Goal: Task Accomplishment & Management: Manage account settings

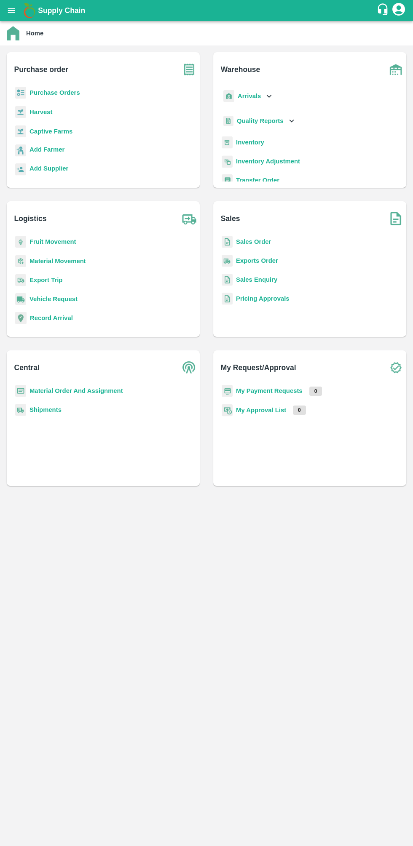
click at [264, 242] on b "Sales Order" at bounding box center [253, 241] width 35 height 7
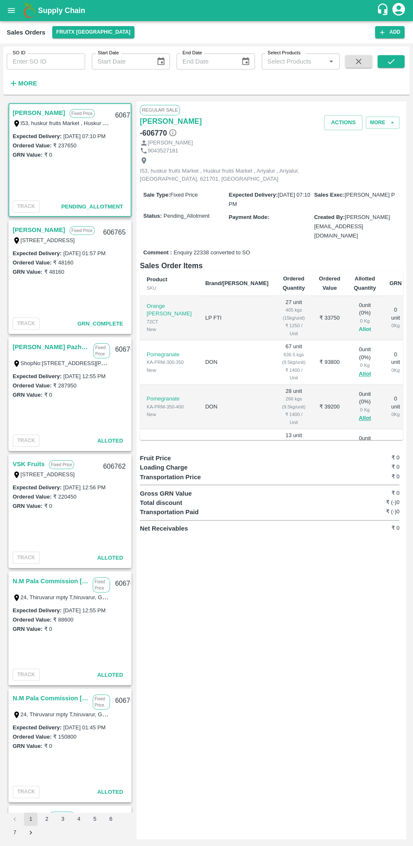
click at [359, 325] on button "Allot" at bounding box center [365, 330] width 12 height 10
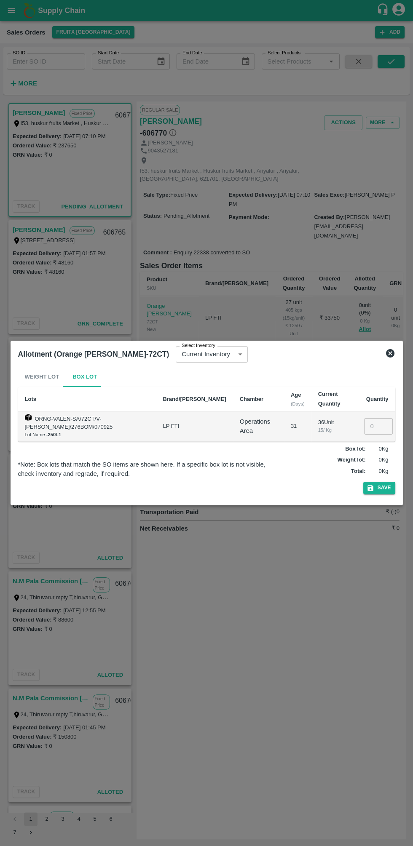
click at [375, 426] on input "number" at bounding box center [378, 426] width 29 height 16
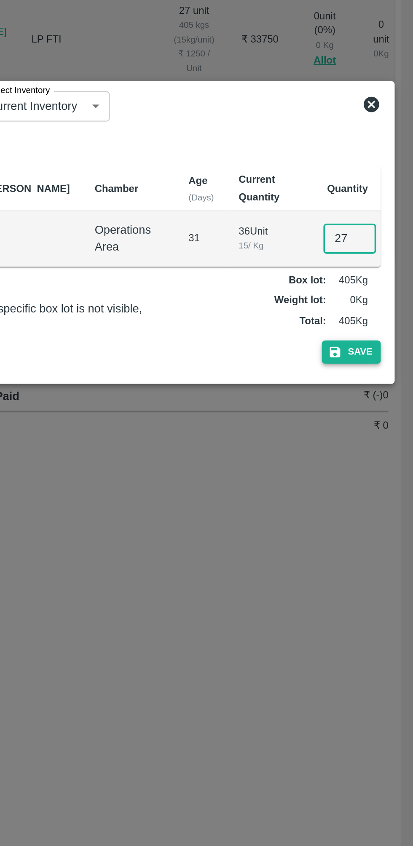
type input "27"
click at [386, 488] on button "Save" at bounding box center [379, 488] width 32 height 12
click at [394, 354] on icon at bounding box center [390, 353] width 8 height 8
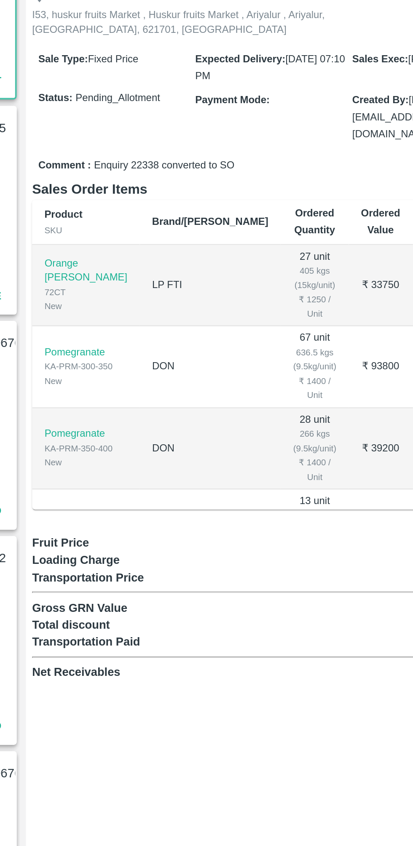
click at [359, 325] on button "Allot" at bounding box center [365, 330] width 12 height 10
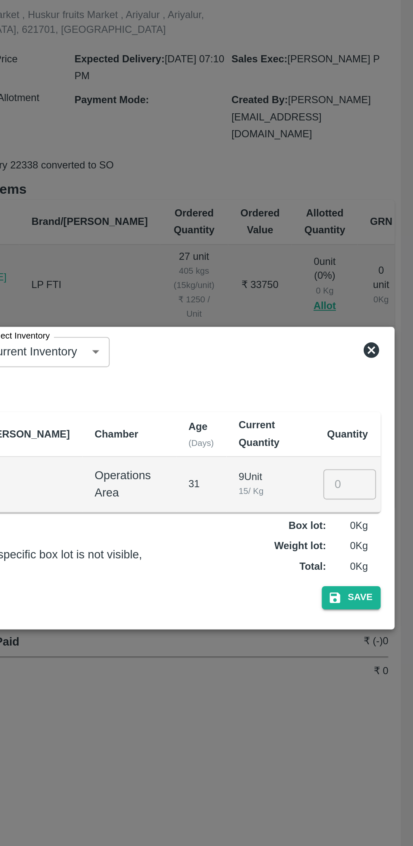
click at [373, 428] on input "number" at bounding box center [378, 426] width 29 height 16
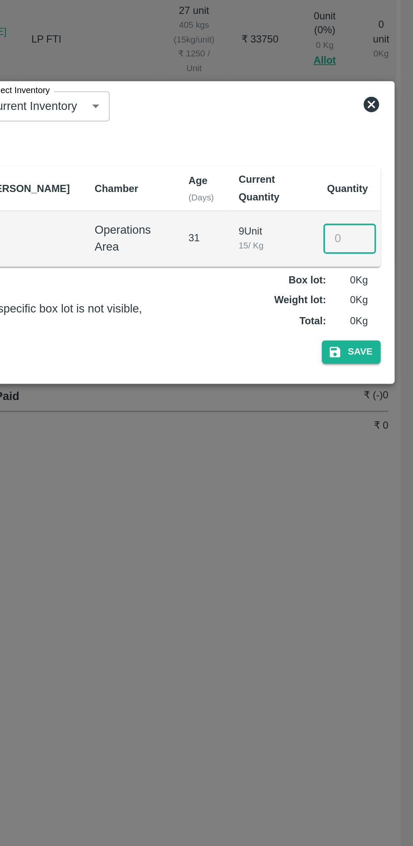
click at [393, 353] on icon at bounding box center [390, 353] width 8 height 8
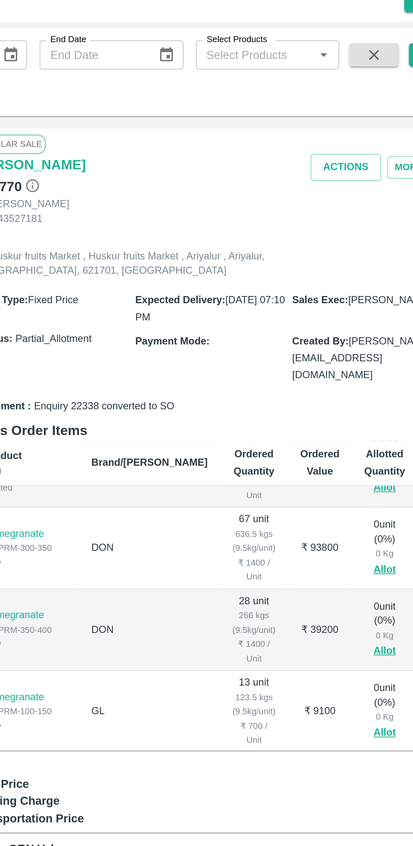
scroll to position [29, 0]
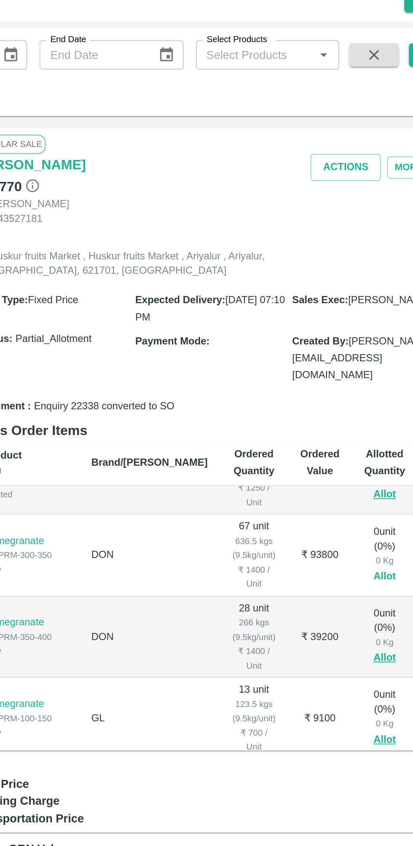
click at [358, 341] on button "Allot" at bounding box center [364, 346] width 12 height 10
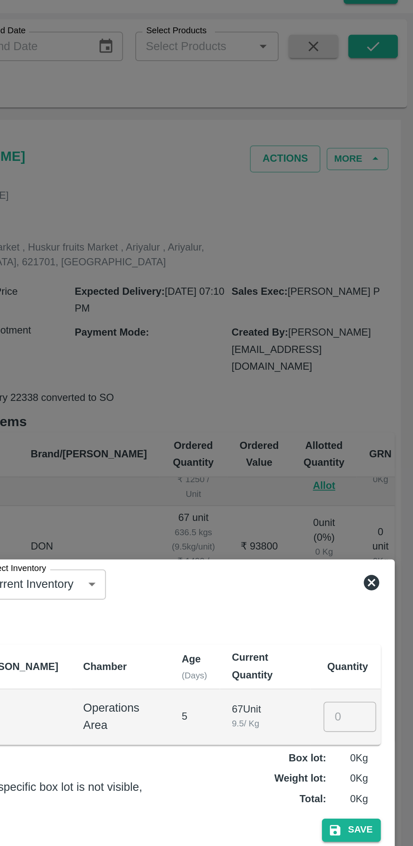
click at [377, 425] on input "number" at bounding box center [378, 426] width 29 height 16
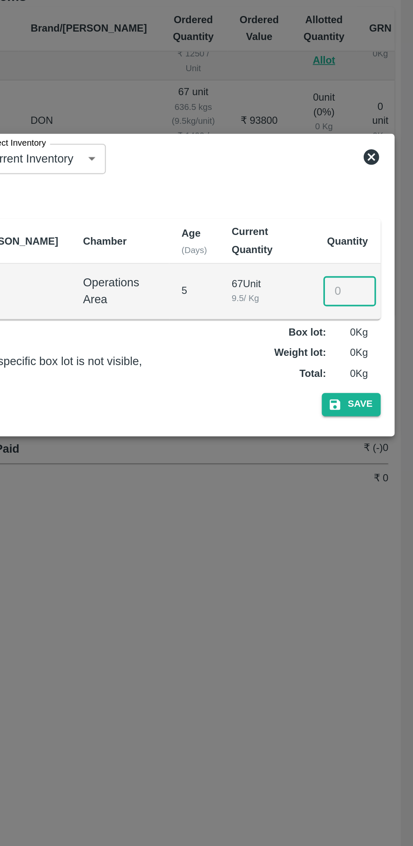
scroll to position [0, 0]
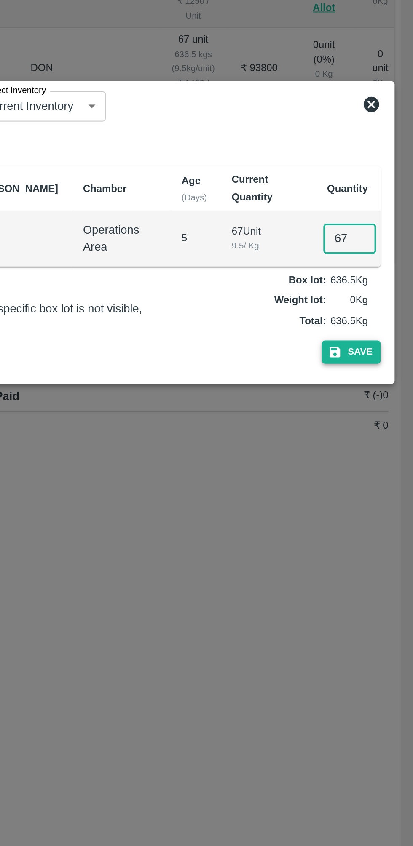
type input "67"
click at [384, 488] on button "Save" at bounding box center [379, 488] width 32 height 12
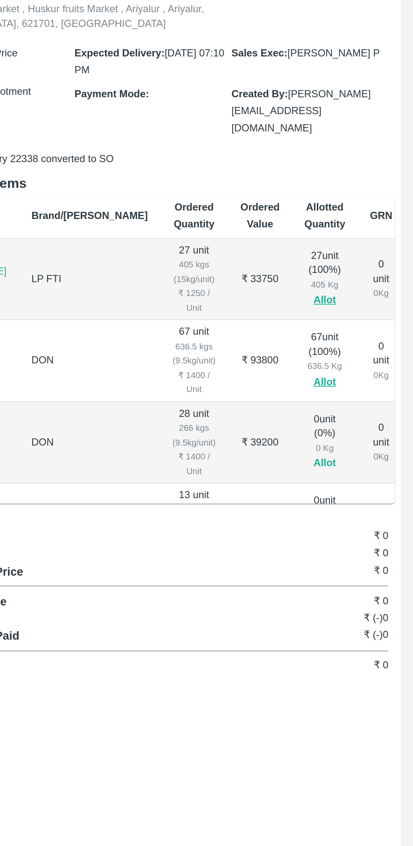
click at [359, 414] on button "Allot" at bounding box center [365, 419] width 12 height 10
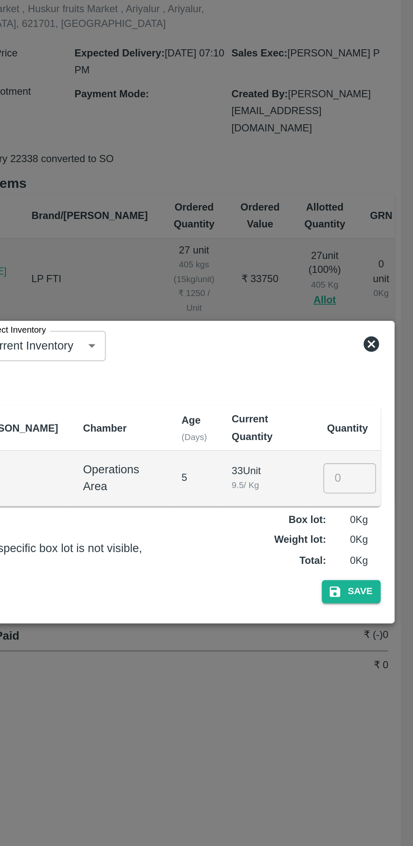
click at [378, 427] on input "number" at bounding box center [378, 426] width 29 height 16
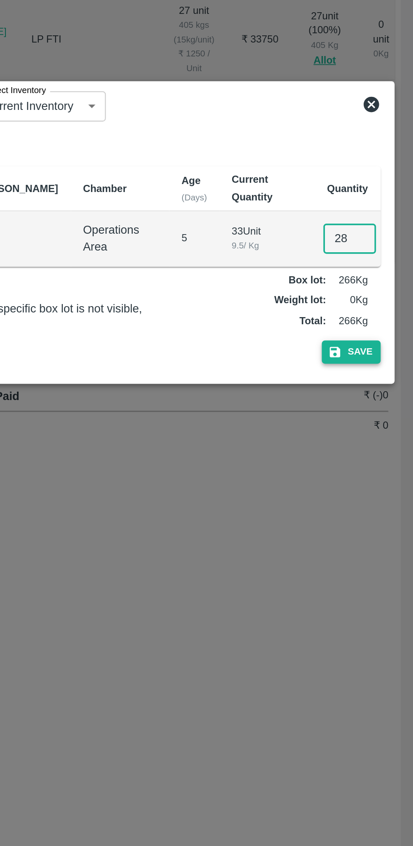
type input "28"
click at [392, 487] on button "Save" at bounding box center [379, 488] width 32 height 12
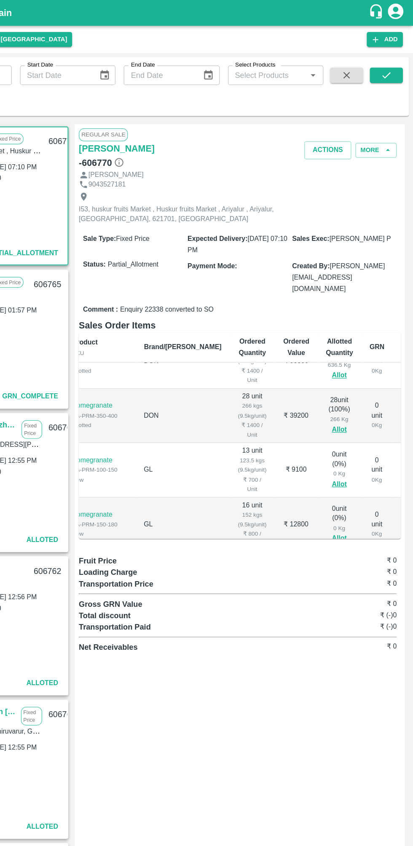
scroll to position [67, 11]
click at [347, 391] on button "Allot" at bounding box center [353, 396] width 12 height 10
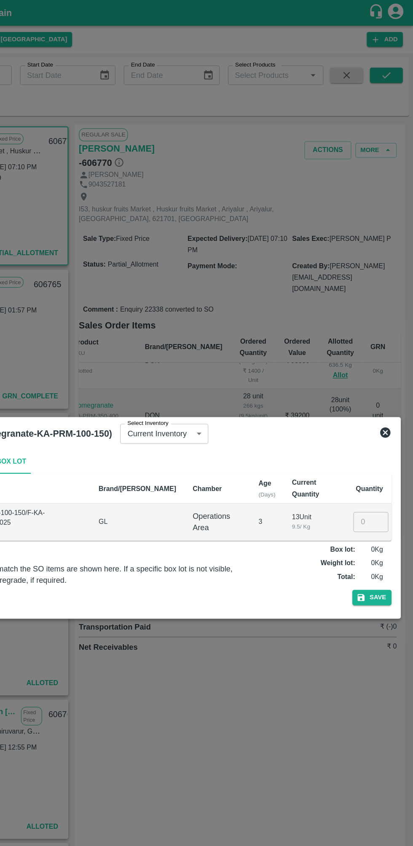
click at [373, 423] on input "number" at bounding box center [378, 426] width 29 height 16
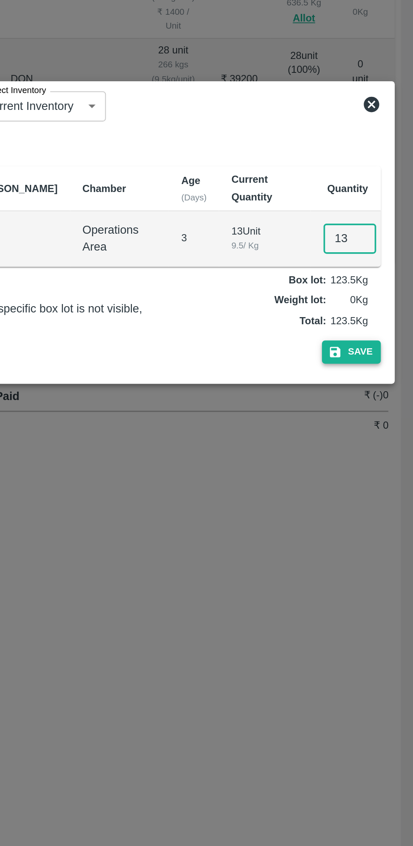
type input "13"
click at [386, 493] on button "Save" at bounding box center [379, 488] width 32 height 12
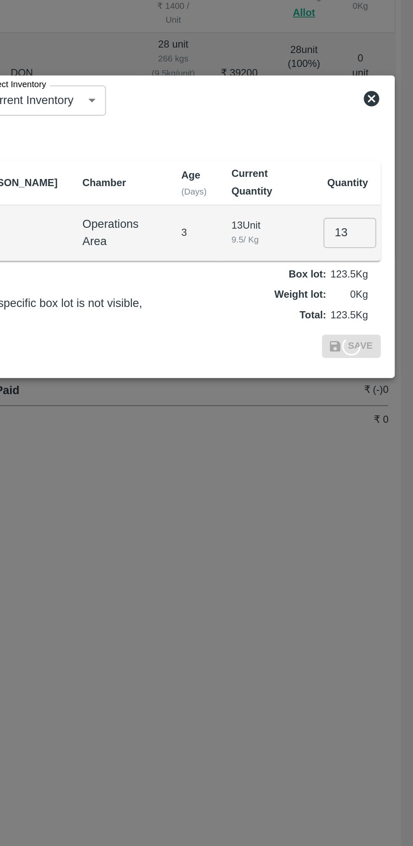
scroll to position [0, 0]
click at [390, 357] on icon at bounding box center [390, 353] width 8 height 8
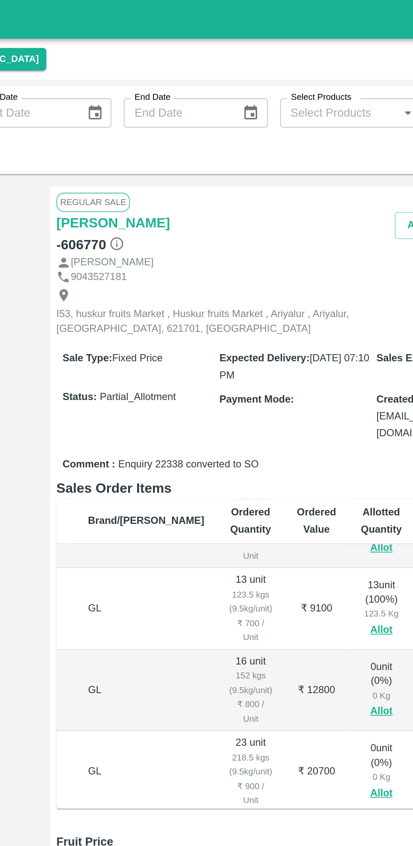
scroll to position [123, 48]
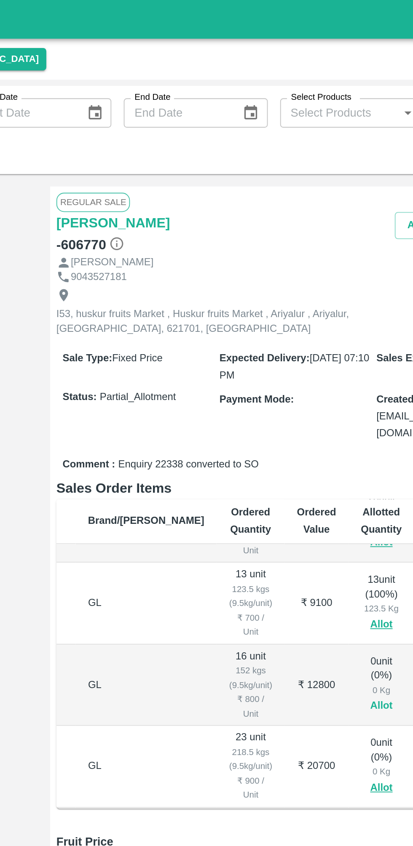
click at [311, 380] on button "Allot" at bounding box center [317, 385] width 12 height 10
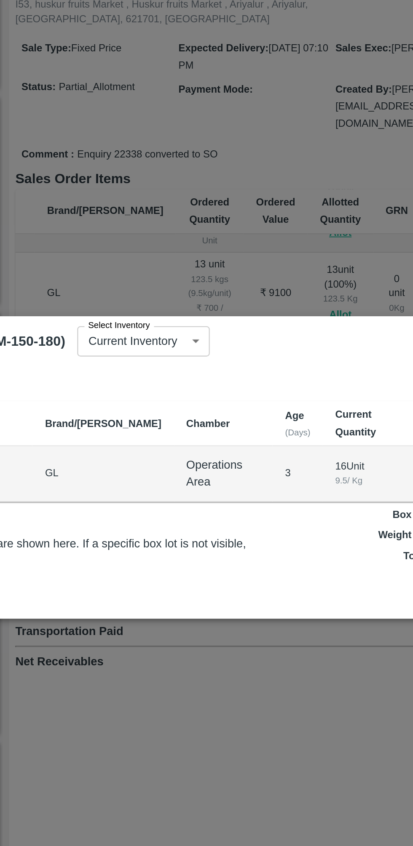
scroll to position [0, 0]
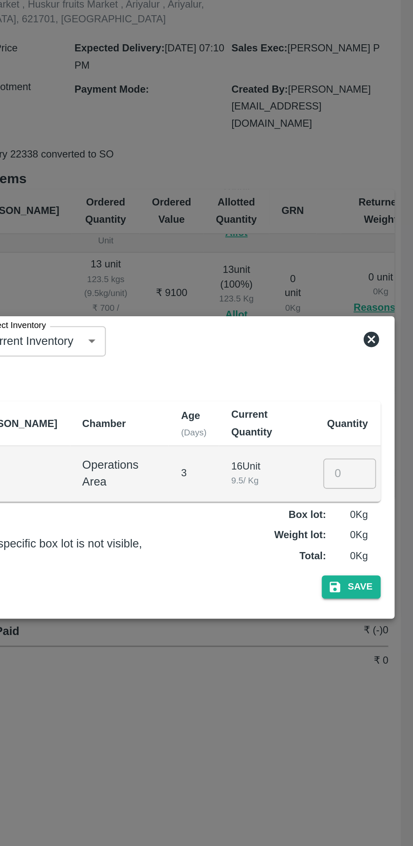
click at [373, 428] on input "number" at bounding box center [378, 426] width 29 height 16
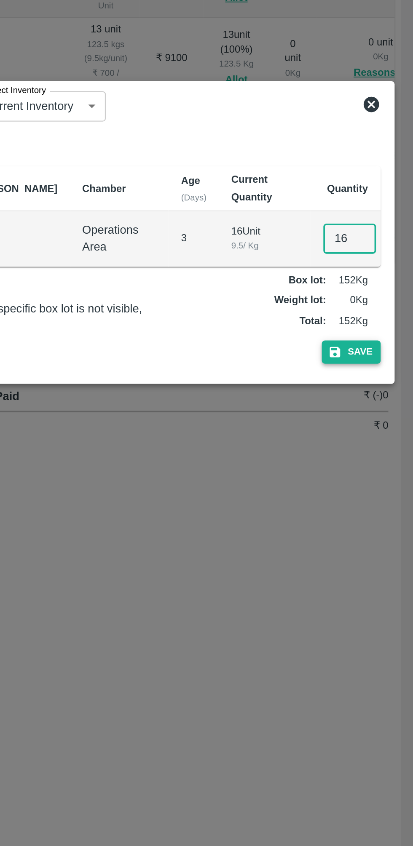
type input "16"
click at [387, 493] on button "Save" at bounding box center [379, 488] width 32 height 12
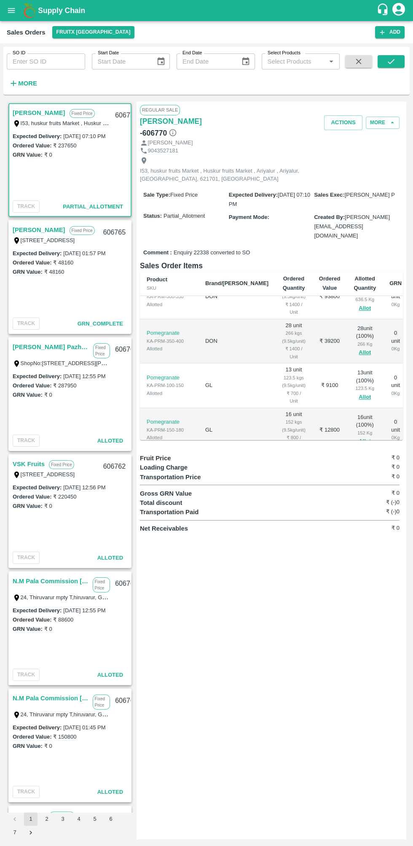
scroll to position [127, 0]
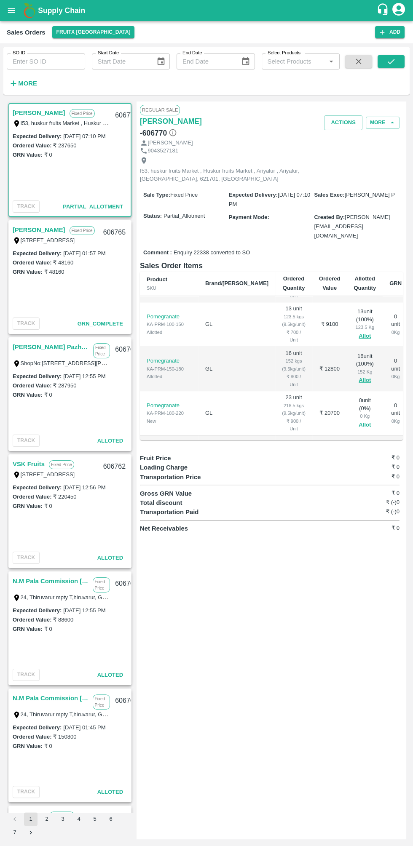
click at [359, 420] on button "Allot" at bounding box center [365, 425] width 12 height 10
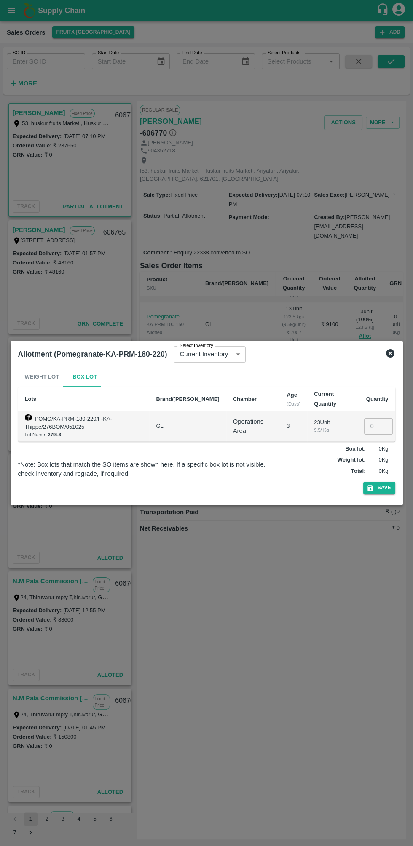
click at [378, 426] on input "number" at bounding box center [378, 426] width 29 height 16
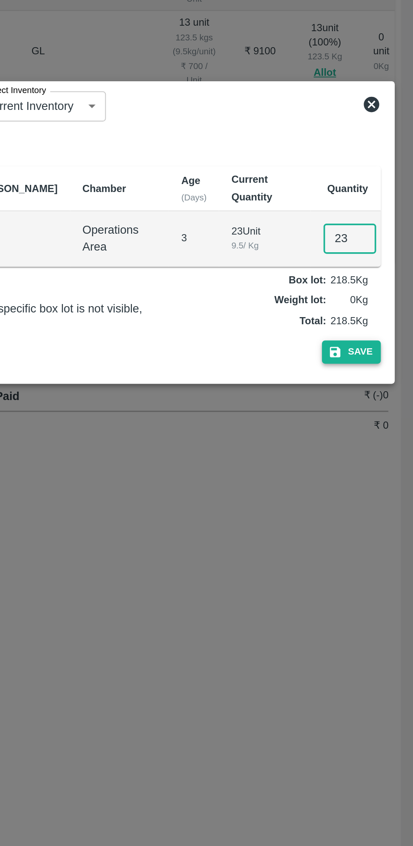
type input "23"
click at [384, 489] on button "Save" at bounding box center [379, 488] width 32 height 12
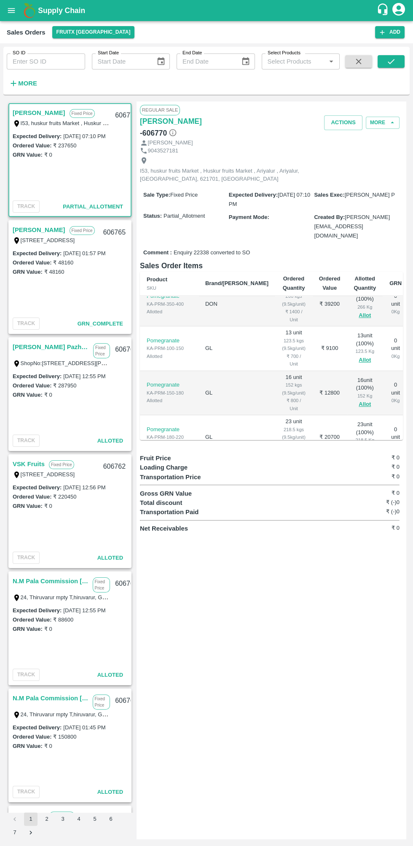
scroll to position [114, 0]
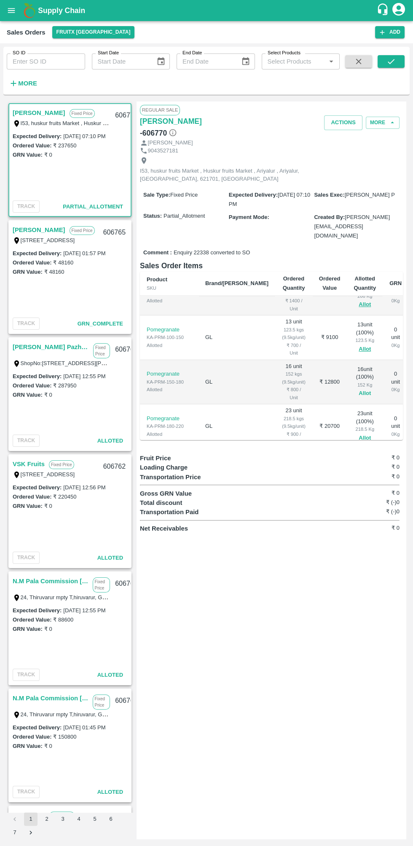
click at [359, 389] on button "Allot" at bounding box center [365, 394] width 12 height 10
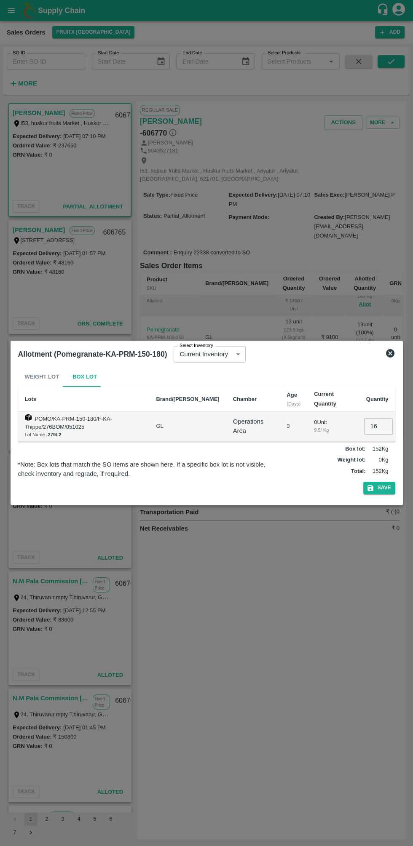
click at [389, 355] on icon at bounding box center [390, 353] width 8 height 8
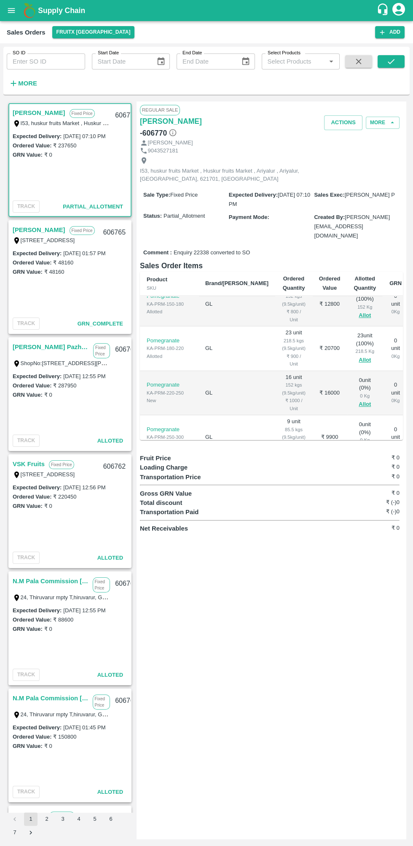
scroll to position [198, 0]
click at [359, 394] on button "Allot" at bounding box center [365, 399] width 12 height 10
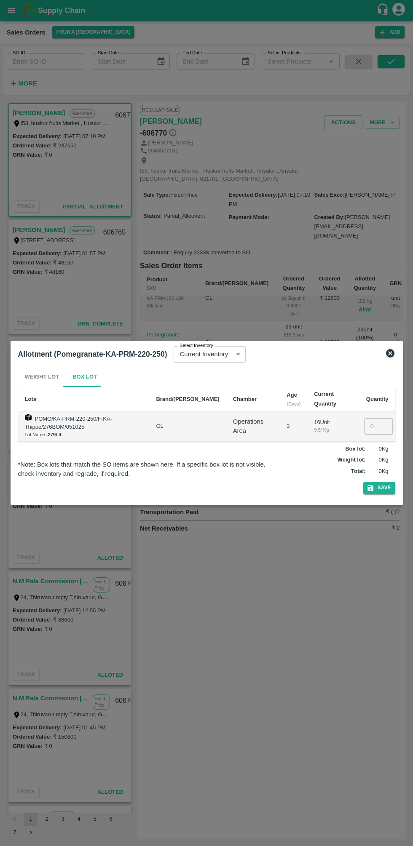
click at [378, 426] on input "number" at bounding box center [378, 426] width 29 height 16
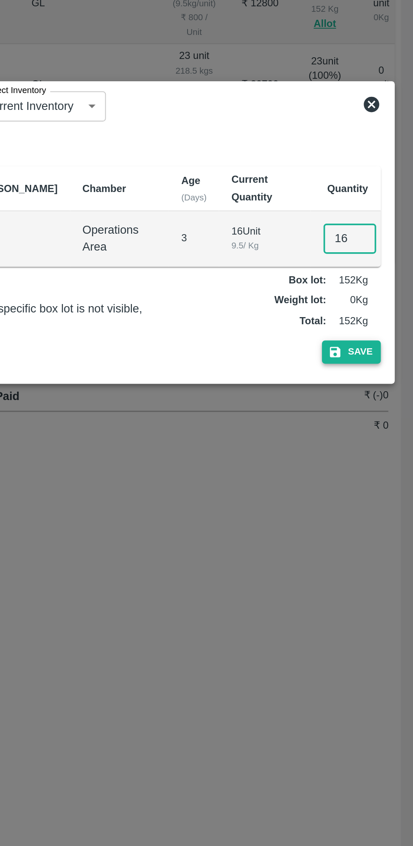
type input "16"
click at [391, 491] on button "Save" at bounding box center [379, 488] width 32 height 12
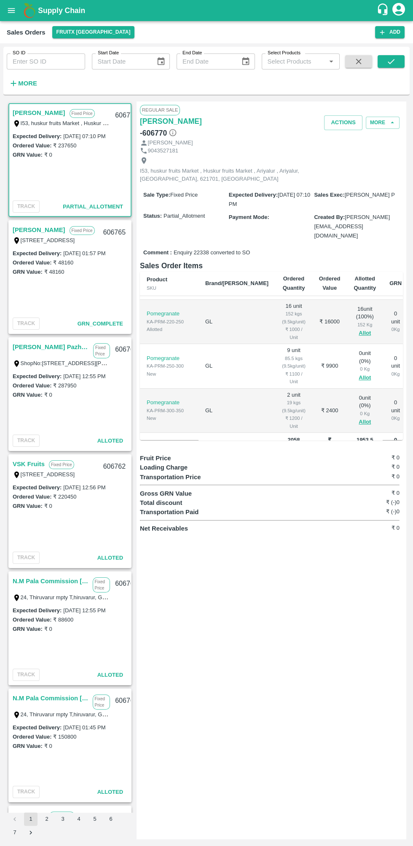
scroll to position [264, 0]
click at [359, 372] on button "Allot" at bounding box center [365, 377] width 12 height 10
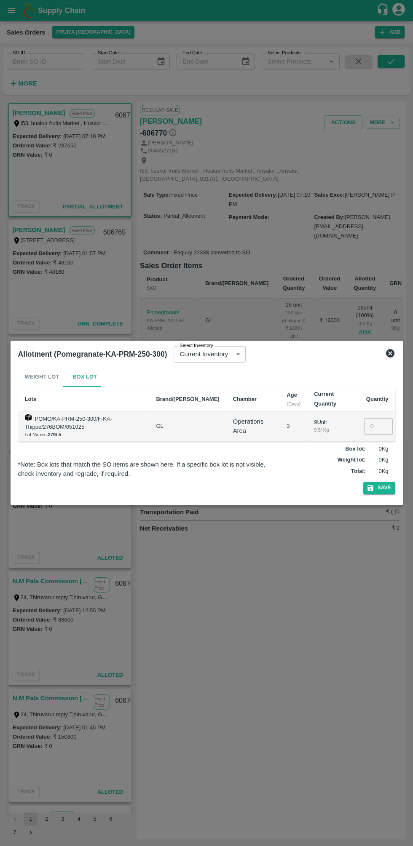
click at [378, 426] on input "number" at bounding box center [378, 426] width 29 height 16
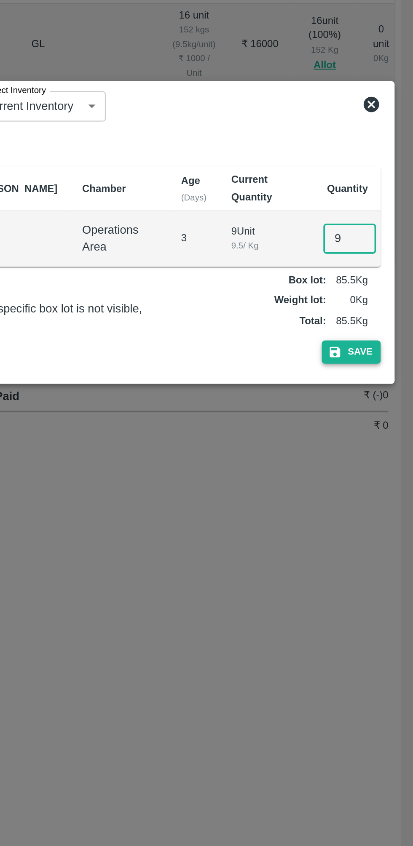
type input "9"
click at [389, 491] on button "Save" at bounding box center [379, 488] width 32 height 12
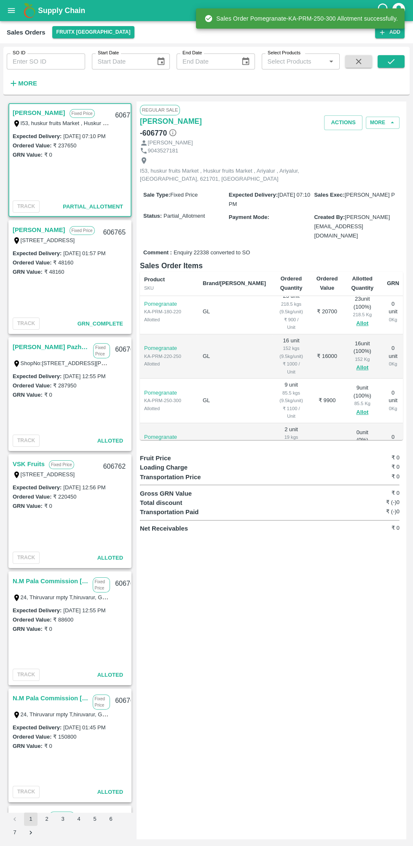
scroll to position [264, 3]
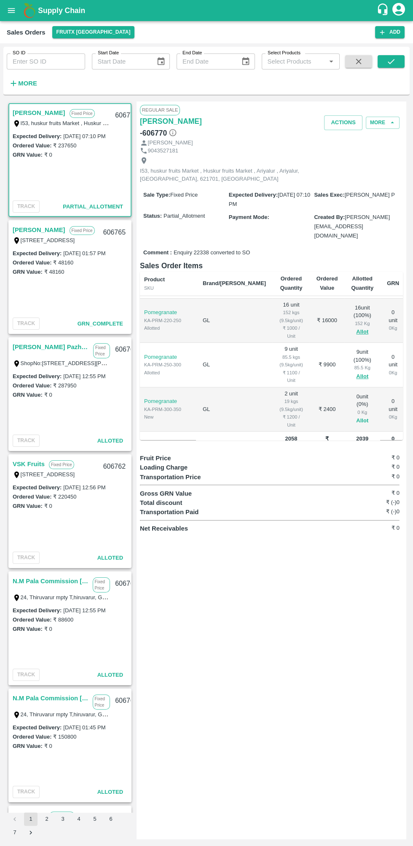
click at [356, 416] on button "Allot" at bounding box center [362, 421] width 12 height 10
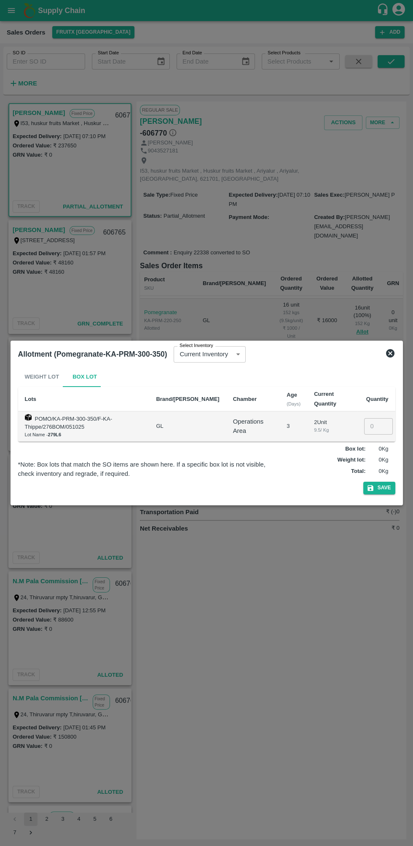
click at [378, 426] on input "number" at bounding box center [378, 426] width 29 height 16
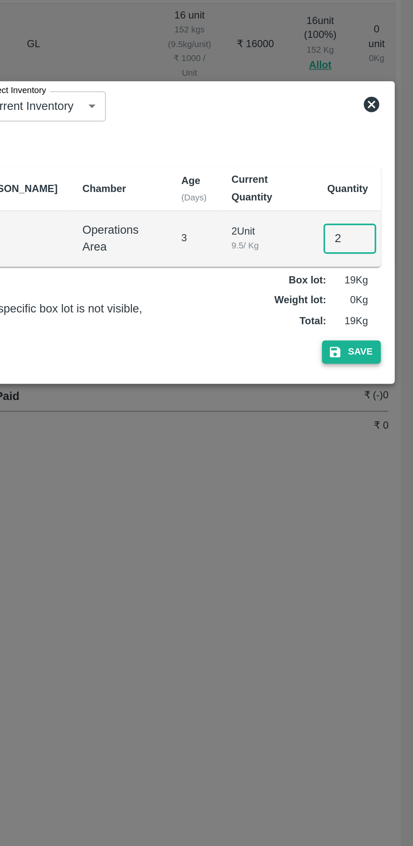
type input "2"
click at [388, 490] on button "Save" at bounding box center [379, 488] width 32 height 12
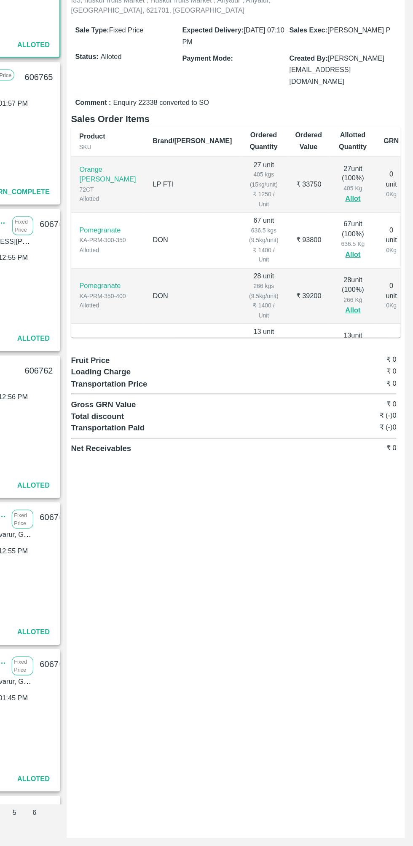
scroll to position [0, 0]
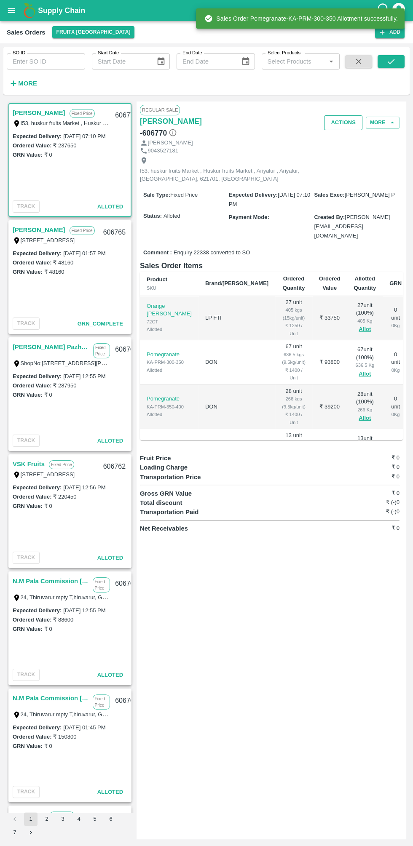
click at [359, 123] on button "Actions" at bounding box center [343, 122] width 38 height 15
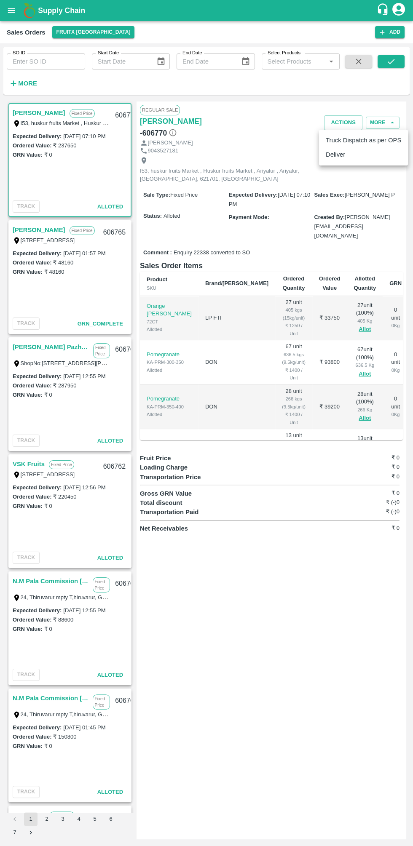
click at [368, 165] on ul "Truck Dispatch as per OPS Deliver" at bounding box center [363, 148] width 89 height 36
click at [348, 164] on ul "Truck Dispatch as per OPS Deliver" at bounding box center [363, 148] width 89 height 36
click at [347, 156] on li "Deliver" at bounding box center [363, 154] width 89 height 14
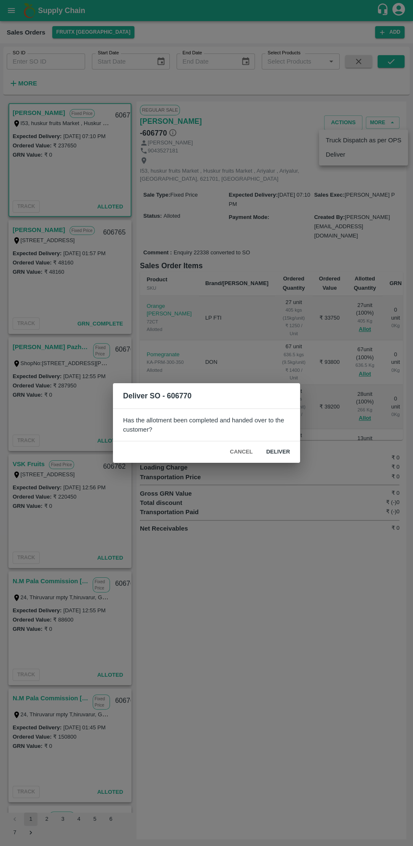
click at [293, 448] on button "Deliver" at bounding box center [278, 452] width 37 height 15
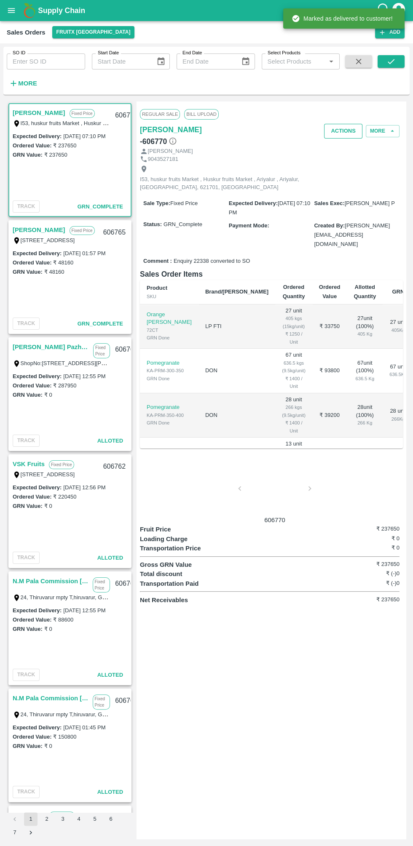
click at [348, 130] on button "Actions" at bounding box center [343, 131] width 38 height 15
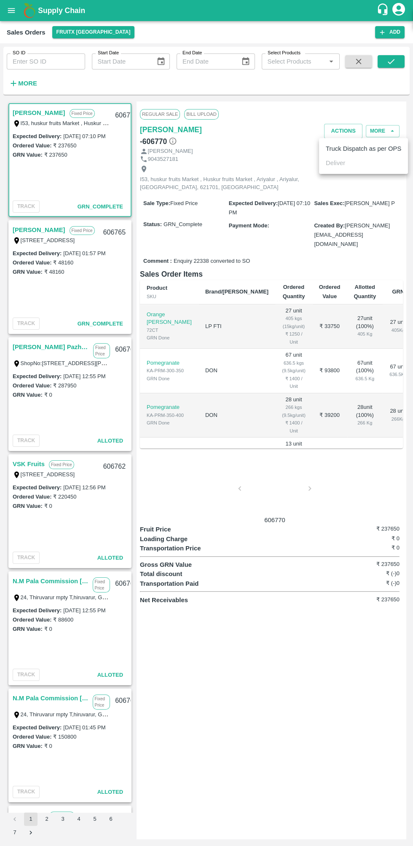
click at [371, 151] on li "Truck Dispatch as per OPS" at bounding box center [363, 149] width 89 height 14
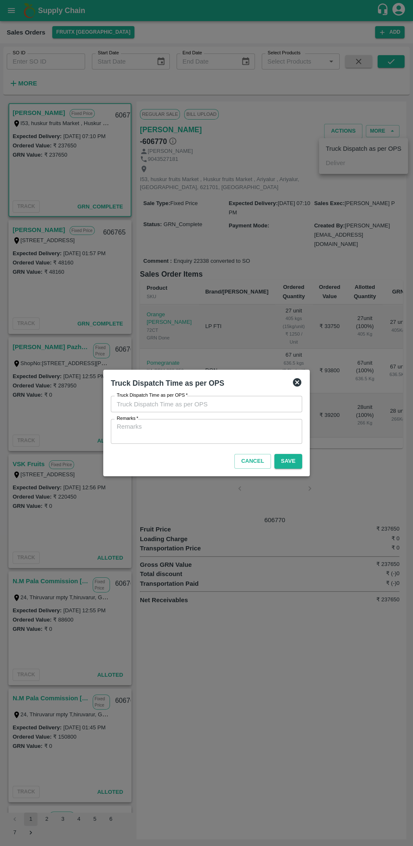
type input "08/10/2025 08:35 PM"
click at [292, 463] on button "Save" at bounding box center [288, 461] width 28 height 15
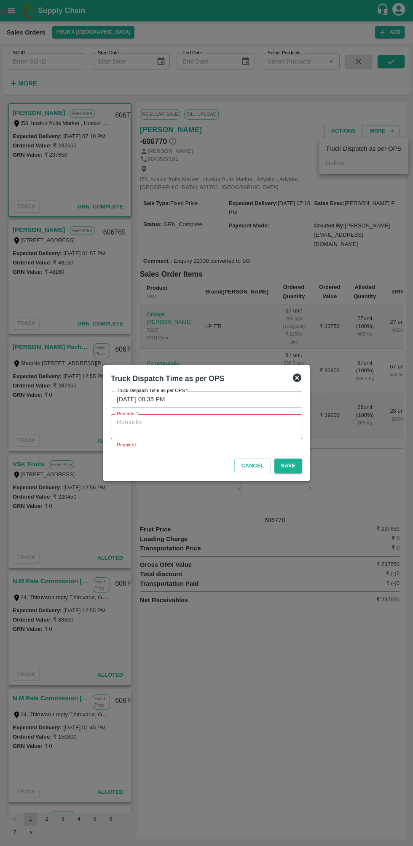
click at [262, 426] on textarea "Remarks   *" at bounding box center [206, 427] width 179 height 18
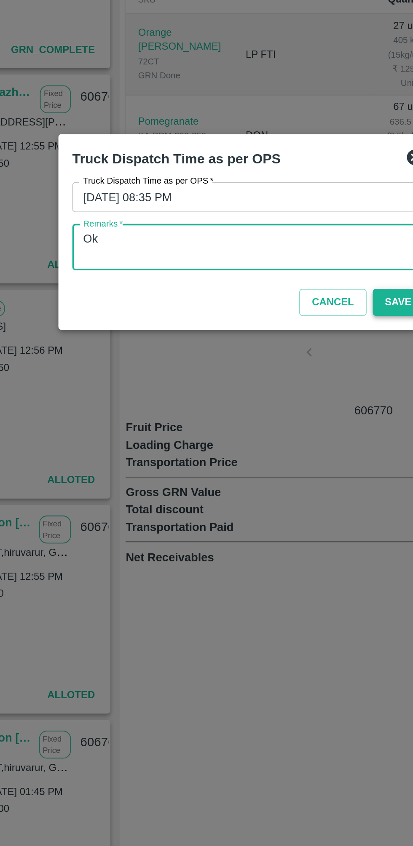
type textarea "Ok"
click at [287, 467] on button "Save" at bounding box center [288, 461] width 28 height 15
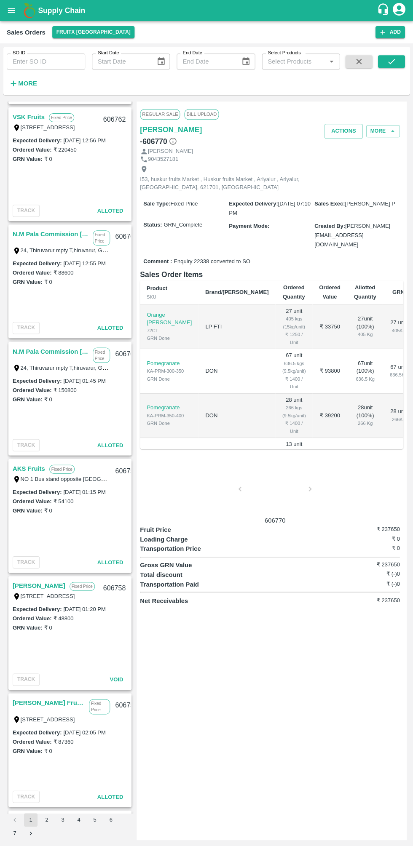
scroll to position [344, 0]
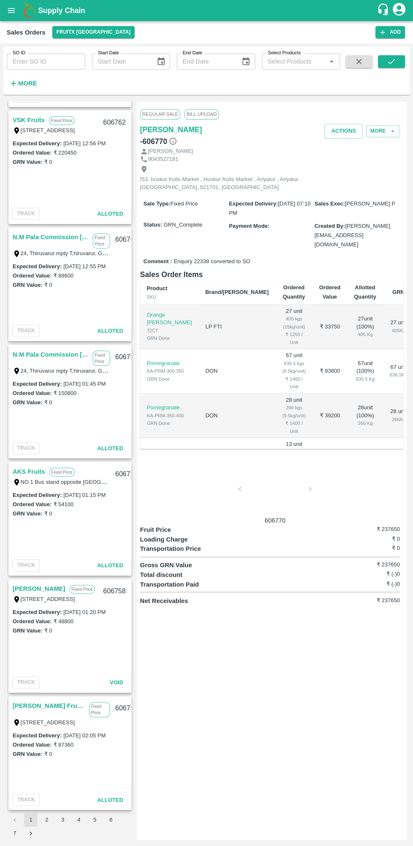
click at [60, 357] on link "N.M Pala Commission [PERSON_NAME]" at bounding box center [51, 354] width 76 height 11
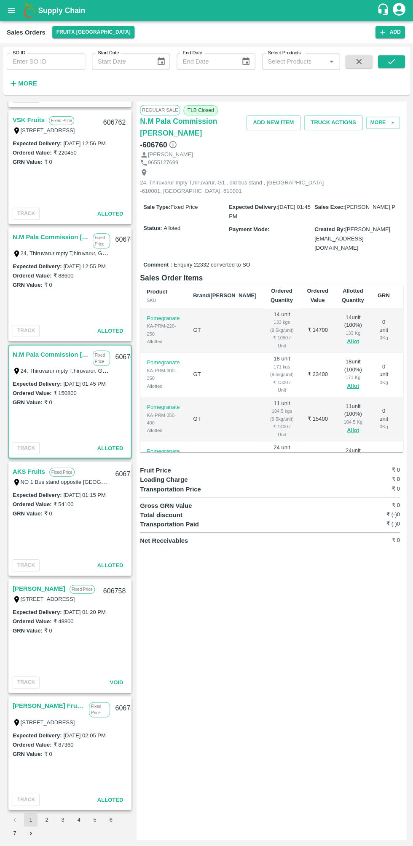
scroll to position [0, 54]
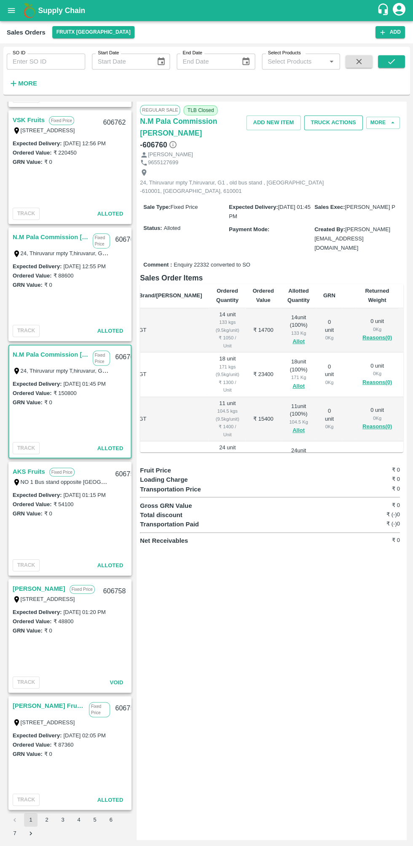
click at [346, 122] on button "Truck Actions" at bounding box center [333, 122] width 59 height 15
click at [359, 147] on li "Add Trip" at bounding box center [352, 140] width 89 height 14
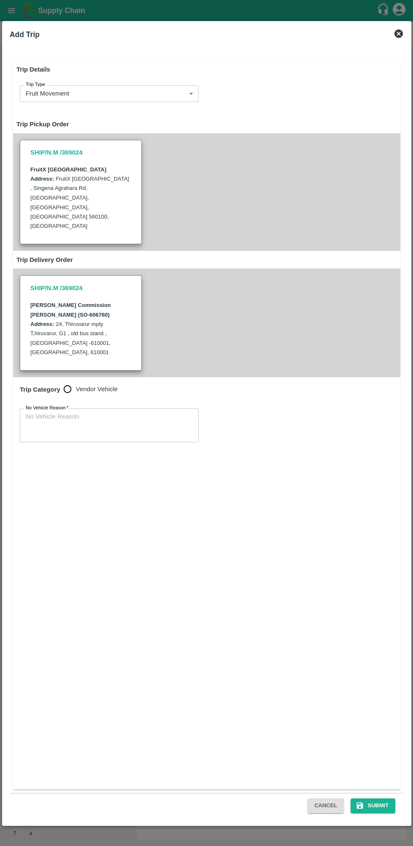
radio input "true"
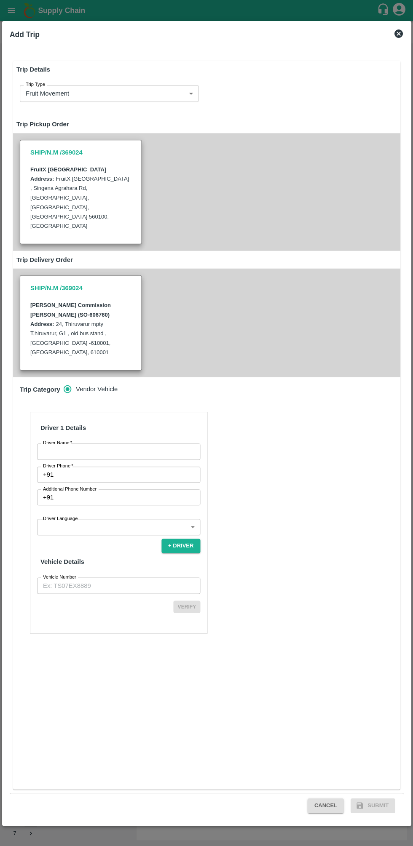
click at [142, 443] on input "Driver Name   *" at bounding box center [118, 451] width 163 height 16
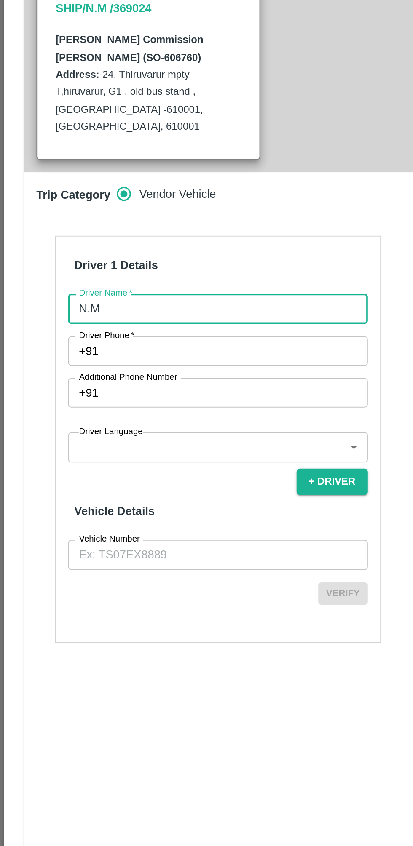
type input "N.M"
click at [158, 466] on input "Driver Phone   *" at bounding box center [128, 474] width 143 height 16
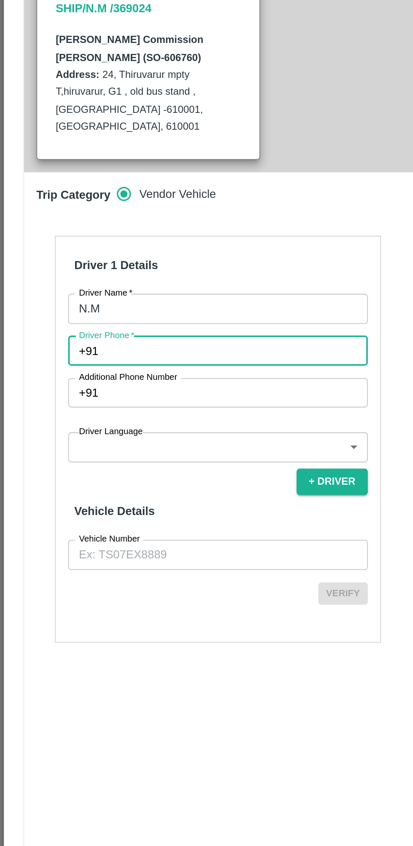
type input "7587943780"
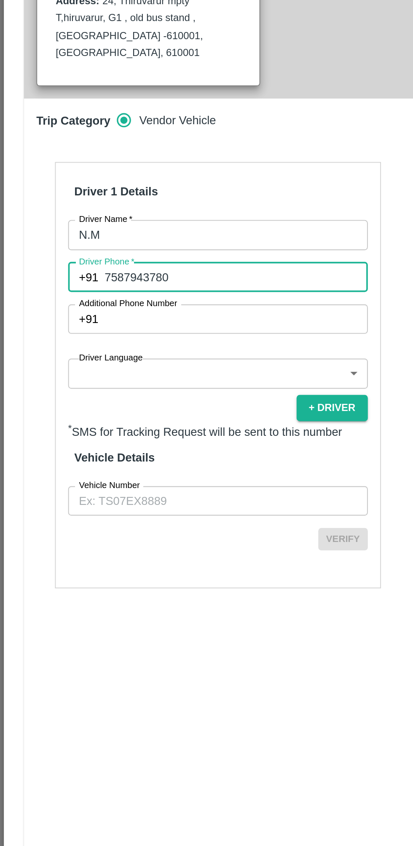
click at [172, 493] on body "Supply Chain Sales Orders FruitX Bangalore Add SO ID SO ID Start Date Start Dat…" at bounding box center [206, 423] width 413 height 846
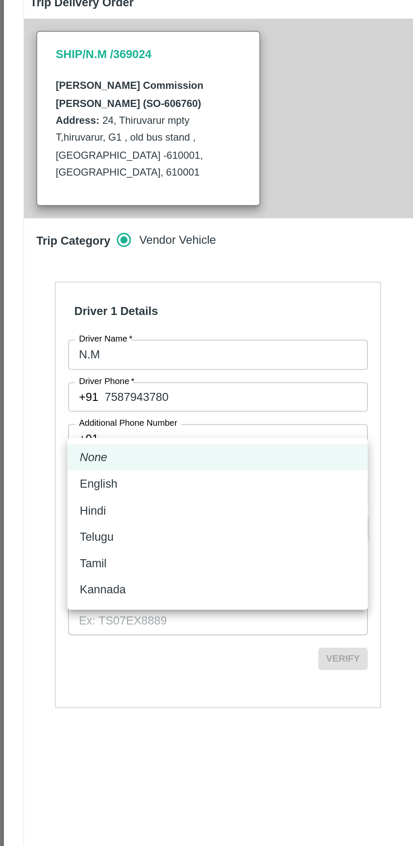
click at [84, 561] on div "Tamil" at bounding box center [118, 564] width 150 height 9
type input "ta"
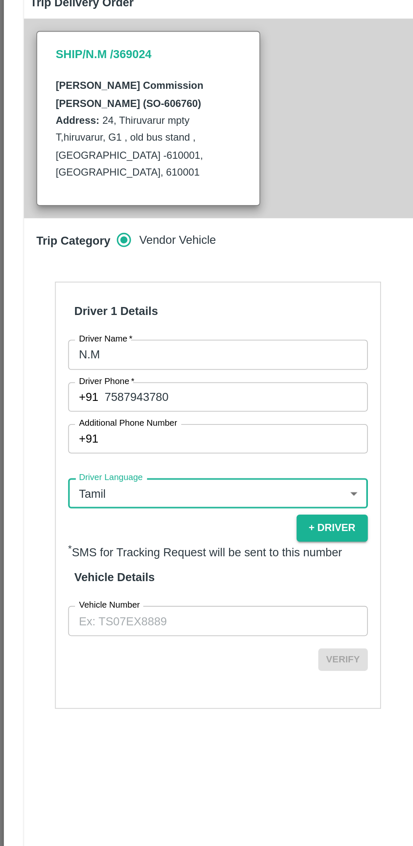
click at [118, 588] on input "Vehicle Number" at bounding box center [118, 596] width 163 height 16
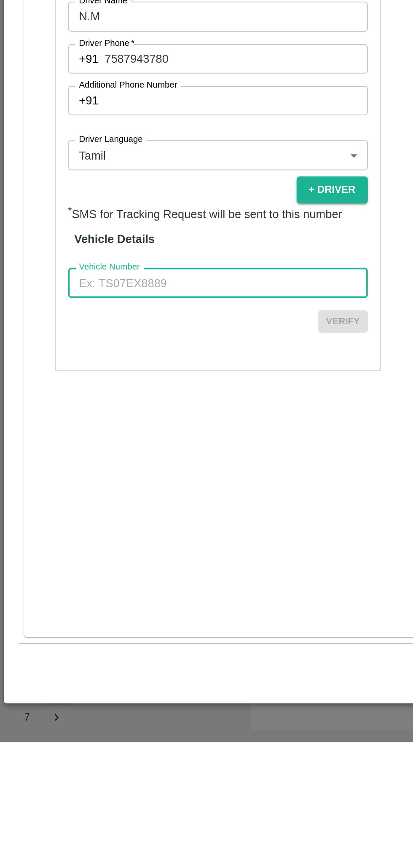
type input "TN02ER5401"
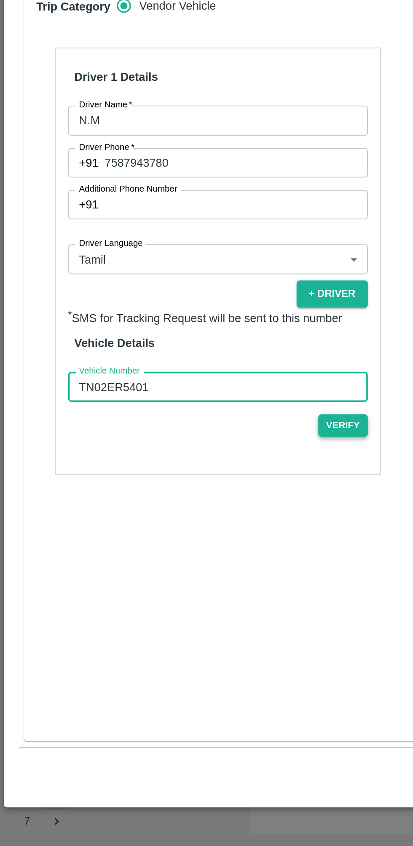
click at [196, 611] on button "Verify" at bounding box center [186, 617] width 27 height 12
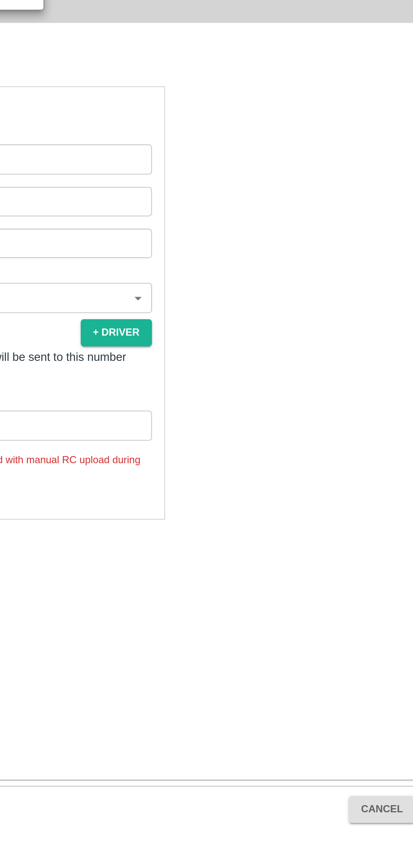
scroll to position [0, 0]
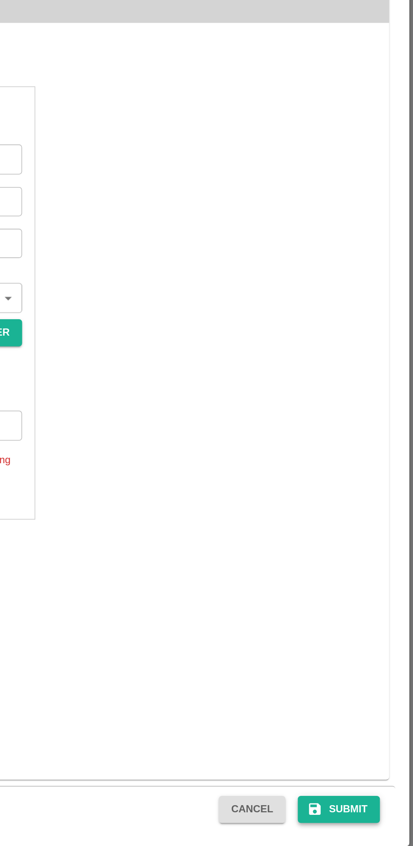
click at [375, 810] on button "Submit" at bounding box center [372, 805] width 45 height 15
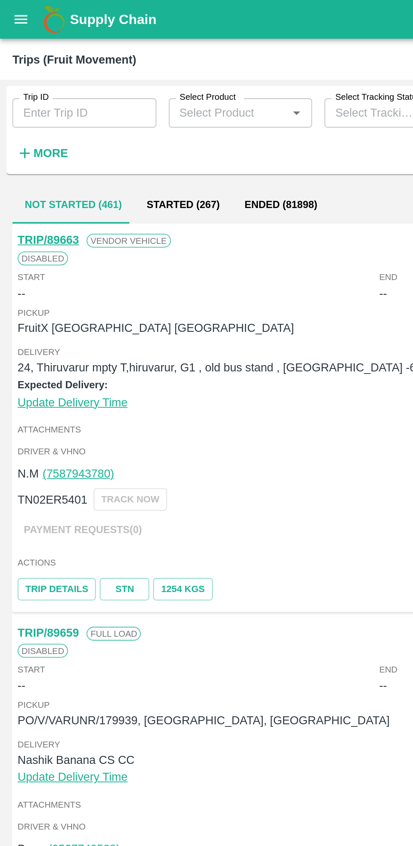
click at [14, 17] on button "open drawer" at bounding box center [11, 10] width 19 height 19
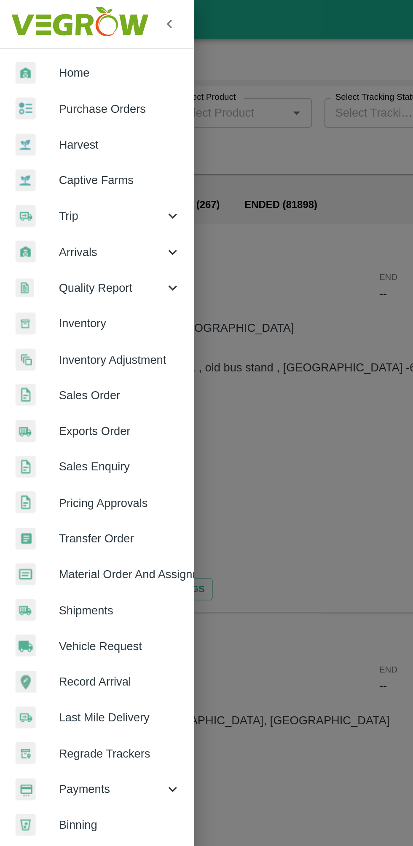
click at [78, 208] on link "Sales Order" at bounding box center [52, 215] width 105 height 19
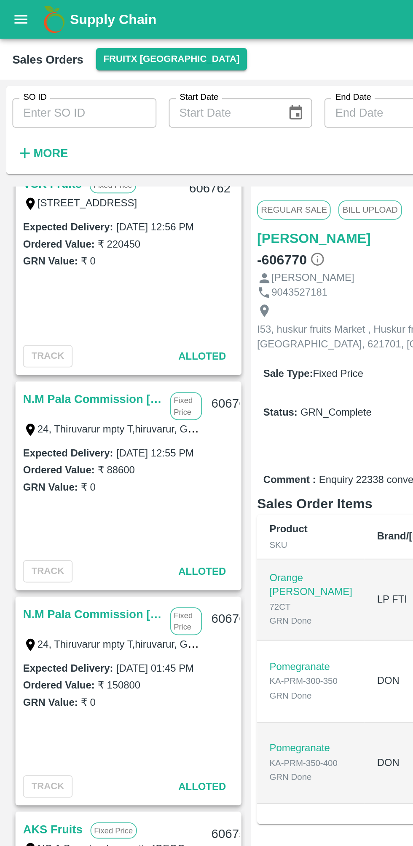
scroll to position [364, 0]
click at [46, 333] on link "N.M Pala Commission [PERSON_NAME]" at bounding box center [51, 334] width 76 height 11
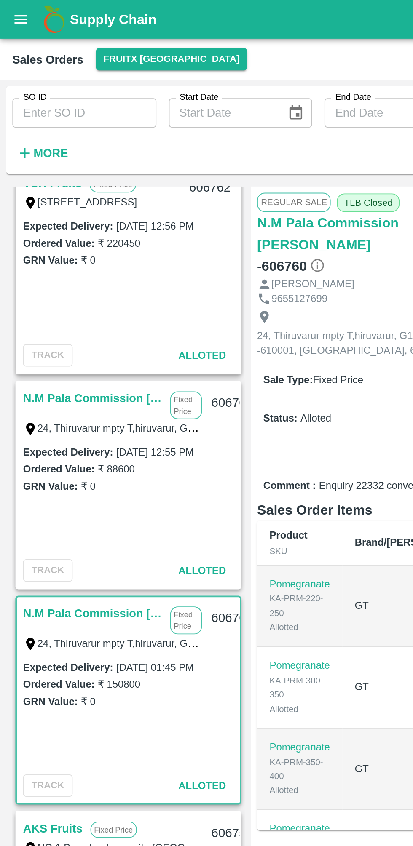
scroll to position [0, 54]
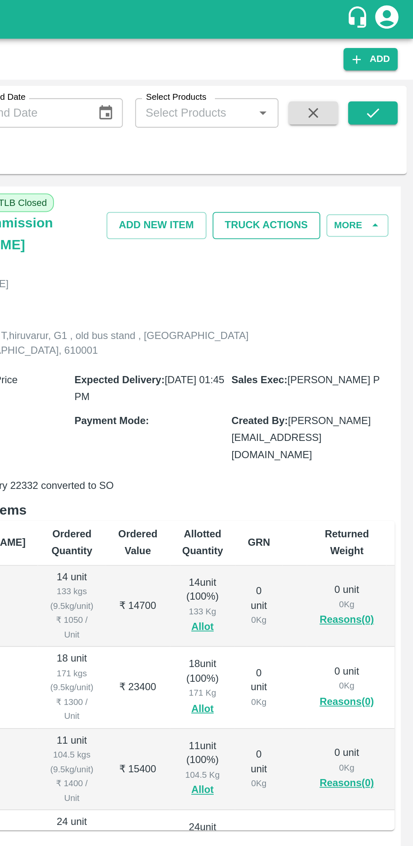
click at [345, 120] on button "Truck Actions" at bounding box center [333, 122] width 59 height 15
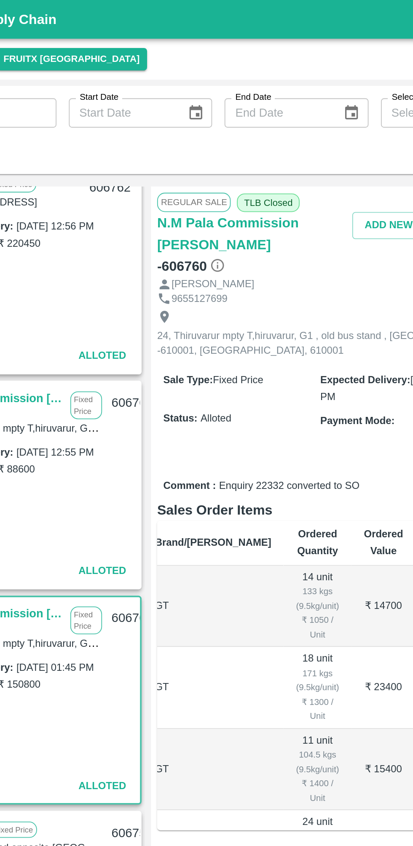
scroll to position [0, 0]
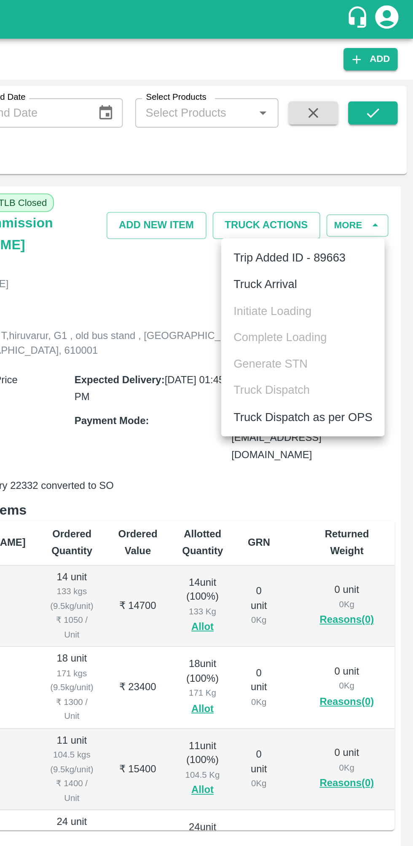
click at [360, 157] on li "Truck Arrival" at bounding box center [352, 154] width 89 height 14
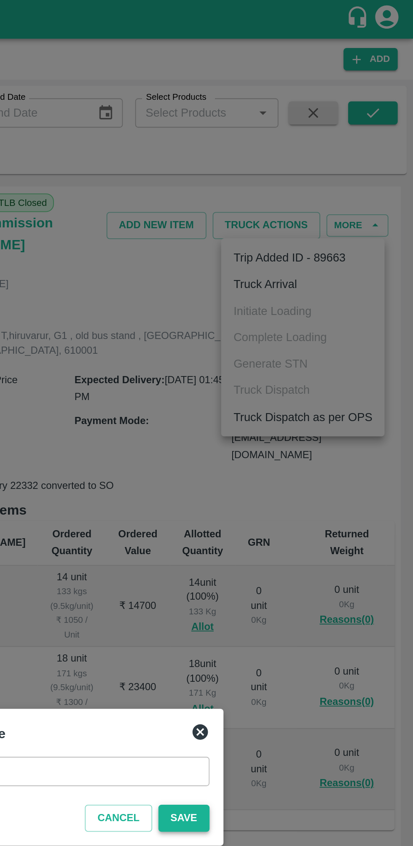
click at [288, 446] on button "Save" at bounding box center [288, 445] width 28 height 15
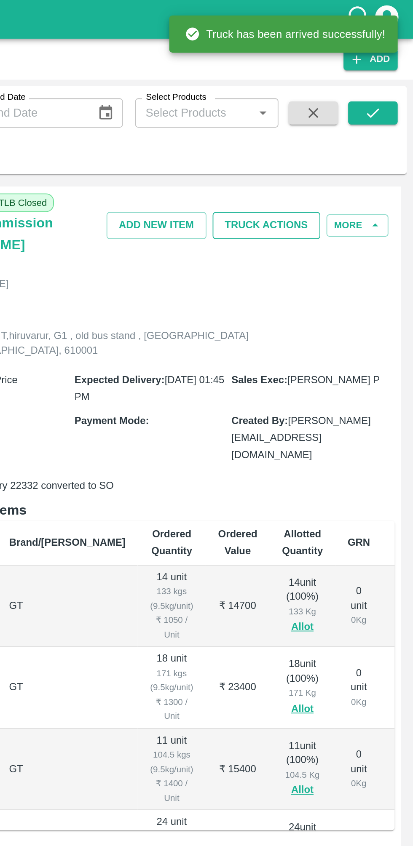
click at [353, 121] on button "Truck Actions" at bounding box center [333, 122] width 59 height 15
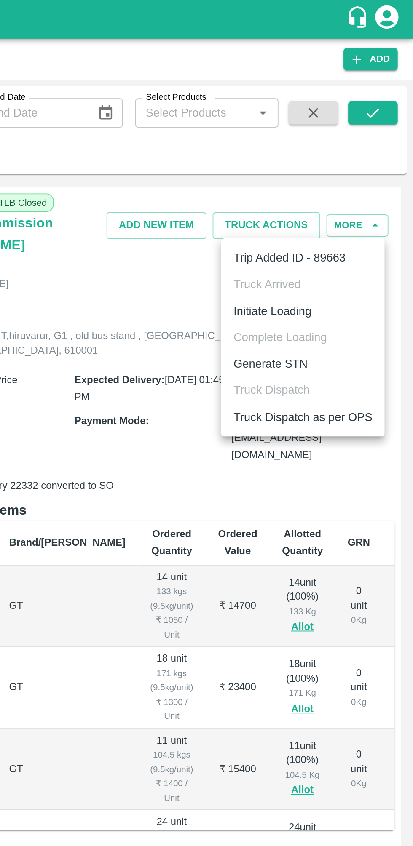
click at [362, 169] on li "Initiate Loading" at bounding box center [352, 169] width 89 height 14
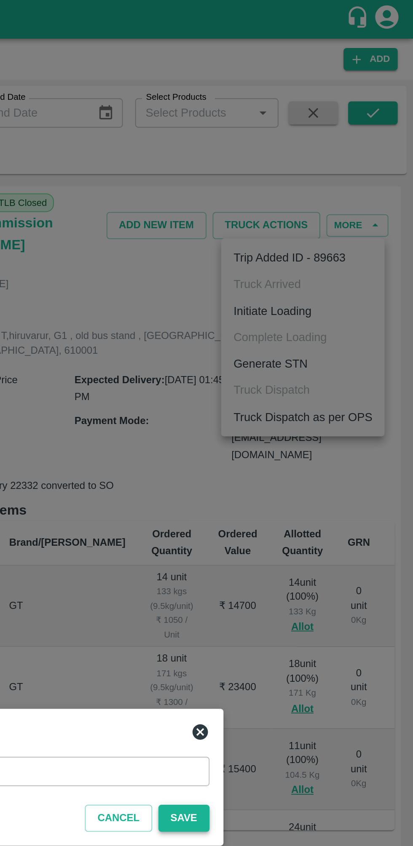
click at [289, 447] on button "Save" at bounding box center [288, 445] width 28 height 15
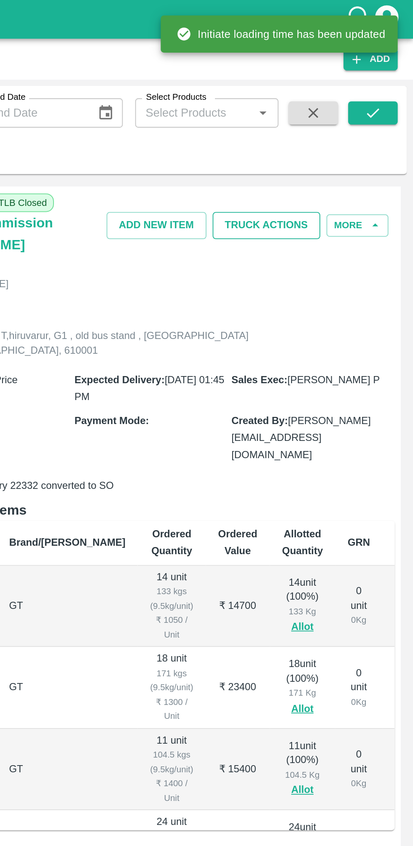
click at [350, 121] on button "Truck Actions" at bounding box center [333, 122] width 59 height 15
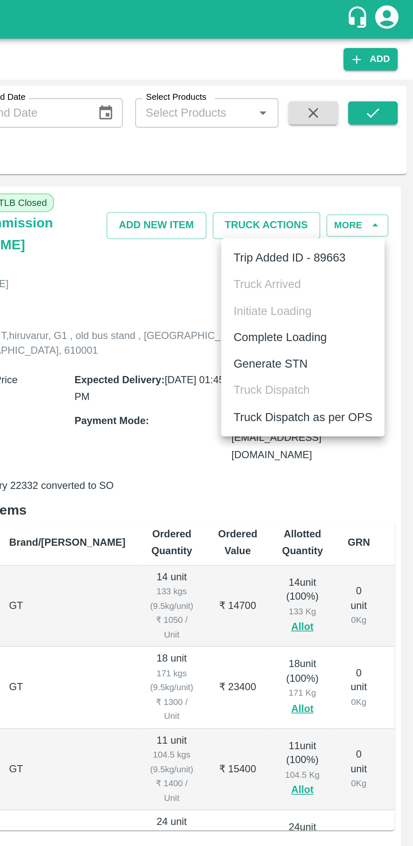
click at [366, 183] on li "Complete Loading" at bounding box center [352, 184] width 89 height 14
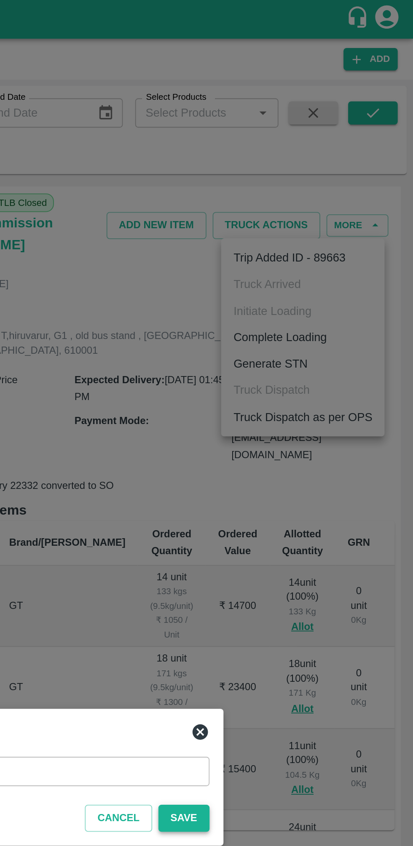
click at [295, 448] on button "Save" at bounding box center [288, 445] width 28 height 15
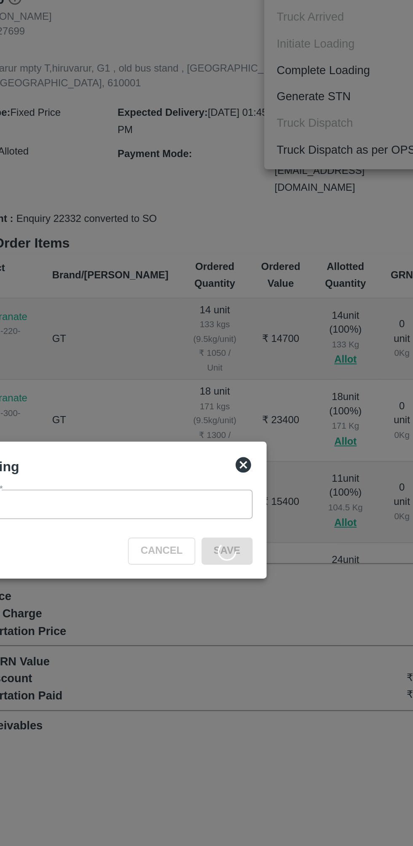
click at [298, 399] on icon at bounding box center [297, 399] width 10 height 10
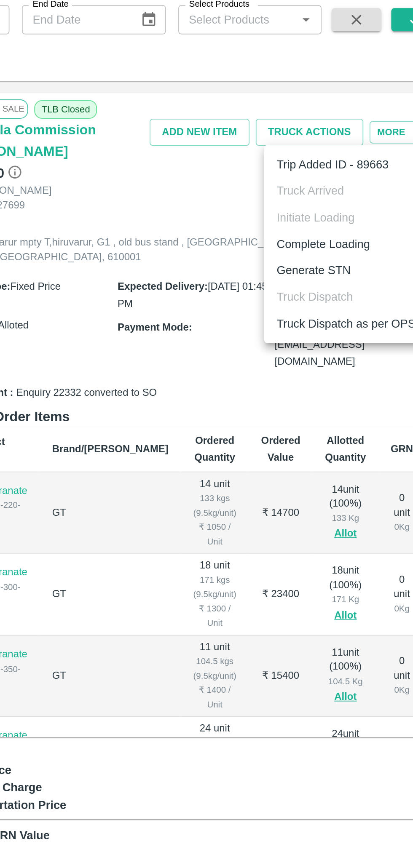
click at [366, 180] on li "Complete Loading" at bounding box center [352, 184] width 89 height 14
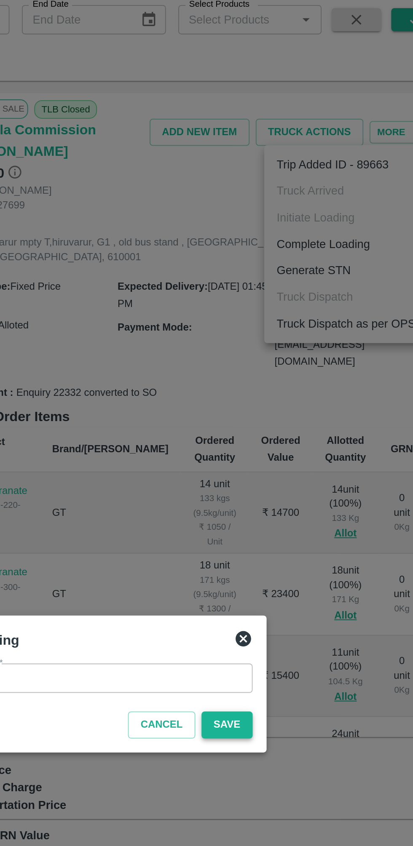
click at [293, 444] on button "Save" at bounding box center [288, 445] width 28 height 15
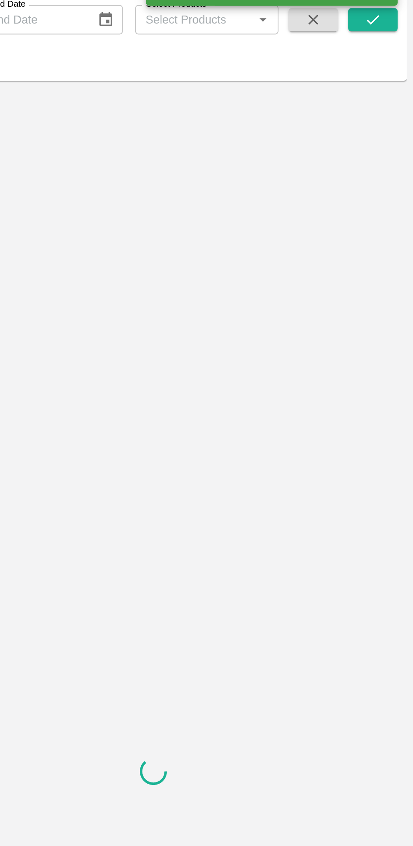
click at [347, 126] on div at bounding box center [272, 471] width 270 height 738
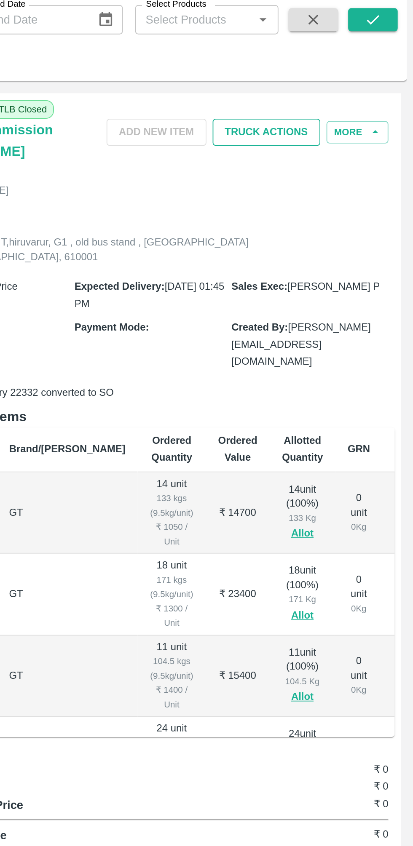
click at [351, 123] on button "Truck Actions" at bounding box center [333, 122] width 59 height 15
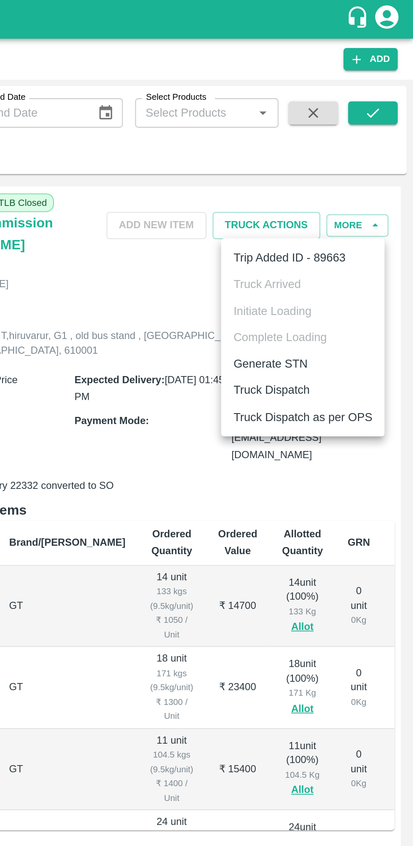
click at [361, 216] on li "Truck Dispatch" at bounding box center [352, 212] width 89 height 14
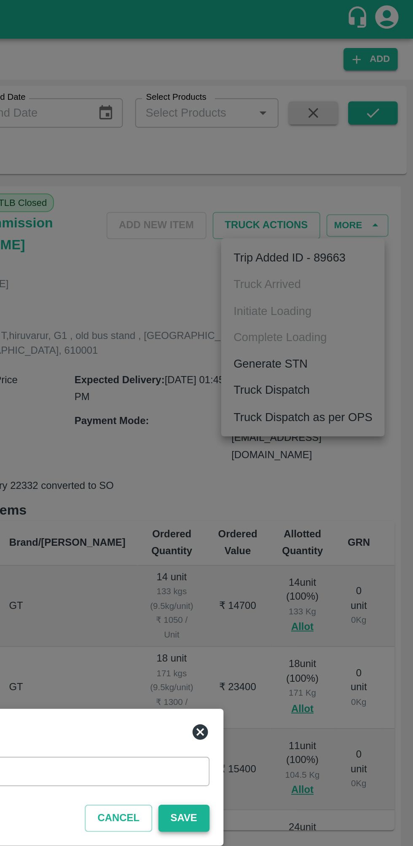
click at [291, 443] on button "Save" at bounding box center [288, 445] width 28 height 15
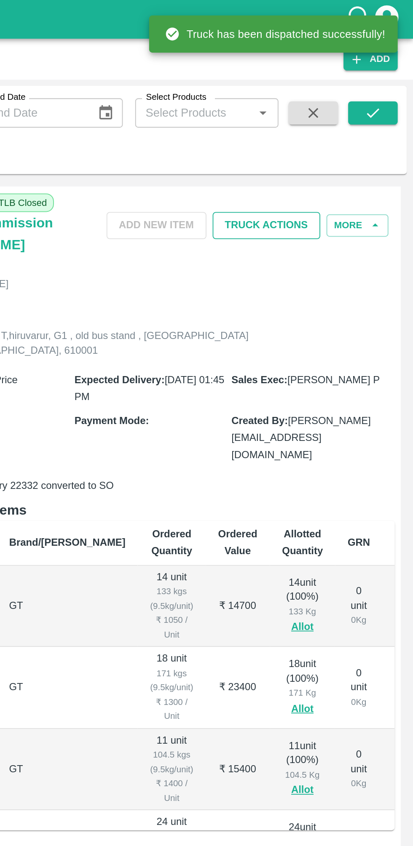
click at [354, 125] on button "Truck Actions" at bounding box center [333, 122] width 59 height 15
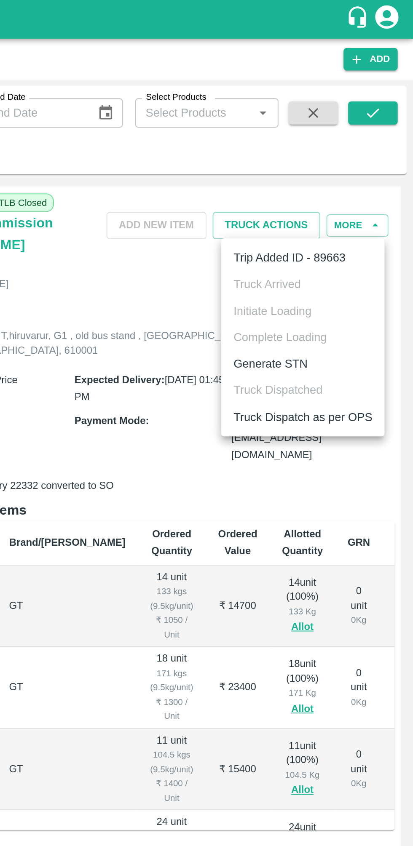
click at [374, 228] on li "Truck Dispatch as per OPS" at bounding box center [352, 227] width 89 height 14
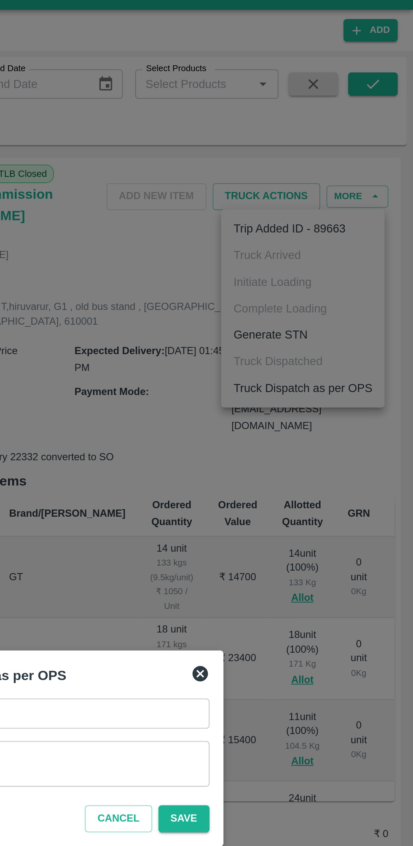
click at [275, 430] on textarea "Remarks   *" at bounding box center [206, 432] width 179 height 18
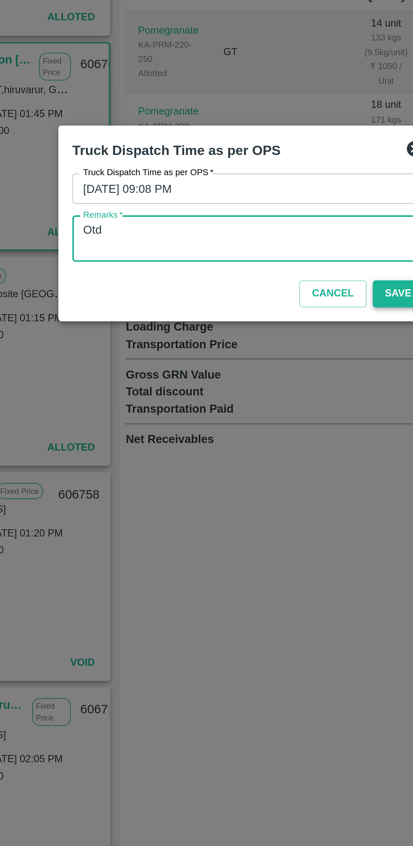
type textarea "Otd"
click at [284, 462] on button "Save" at bounding box center [288, 461] width 28 height 15
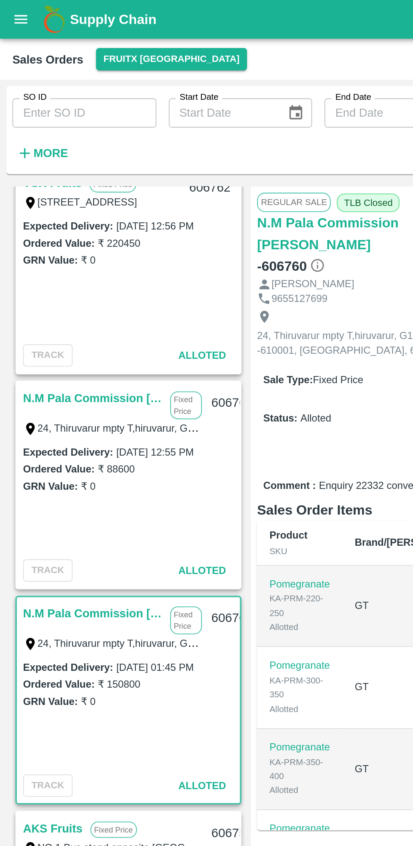
click at [59, 215] on link "N.M Pala Commission [PERSON_NAME]" at bounding box center [51, 217] width 76 height 11
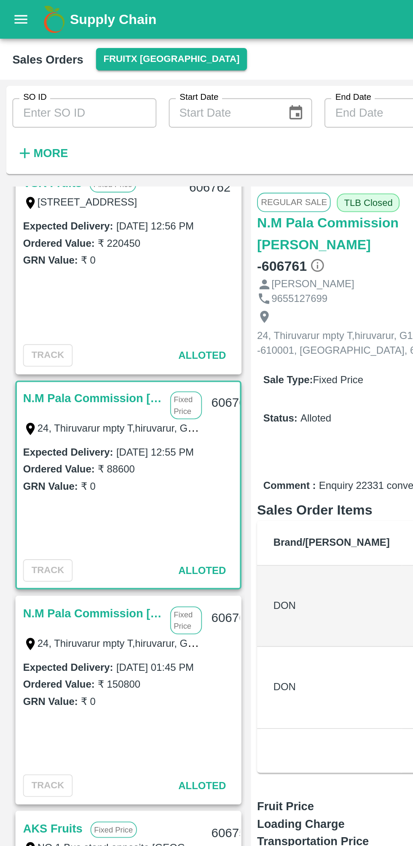
scroll to position [0, 53]
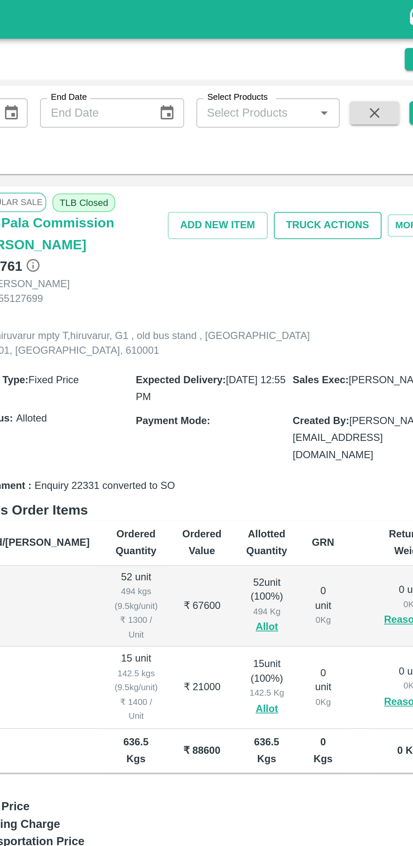
click at [342, 120] on button "Truck Actions" at bounding box center [333, 122] width 59 height 15
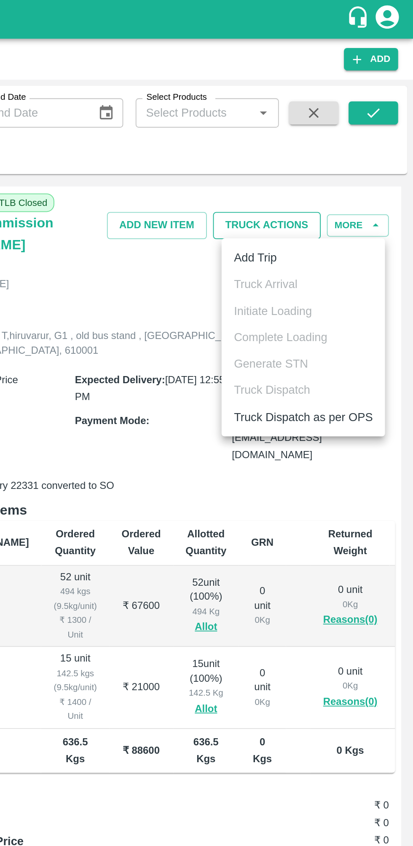
scroll to position [0, 0]
click at [367, 139] on li "Add Trip" at bounding box center [352, 140] width 89 height 14
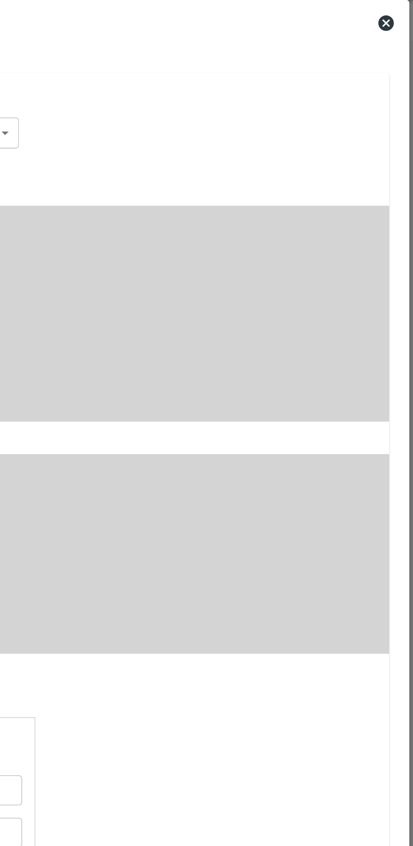
radio input "true"
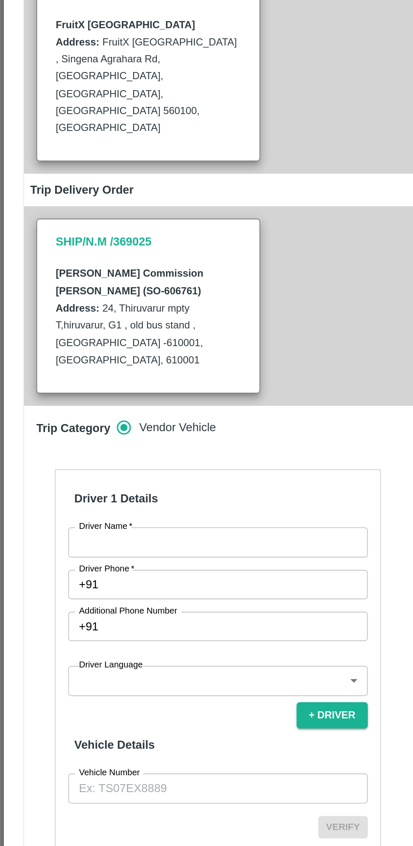
click at [159, 443] on input "Driver Name   *" at bounding box center [118, 451] width 163 height 16
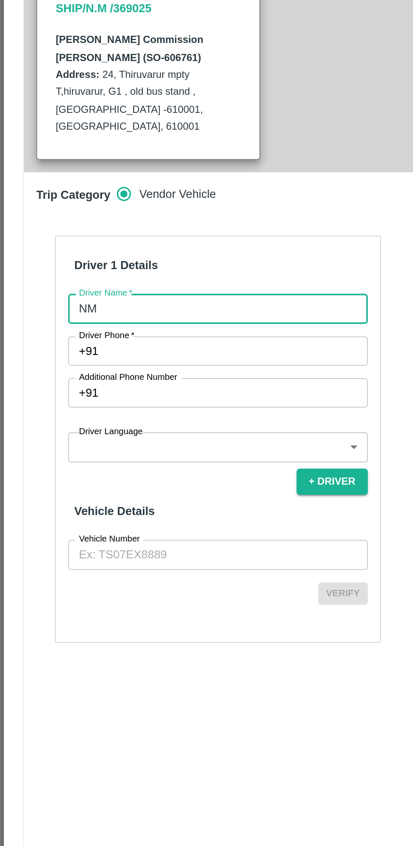
type input "NM"
click at [173, 466] on input "Driver Phone   *" at bounding box center [128, 474] width 143 height 16
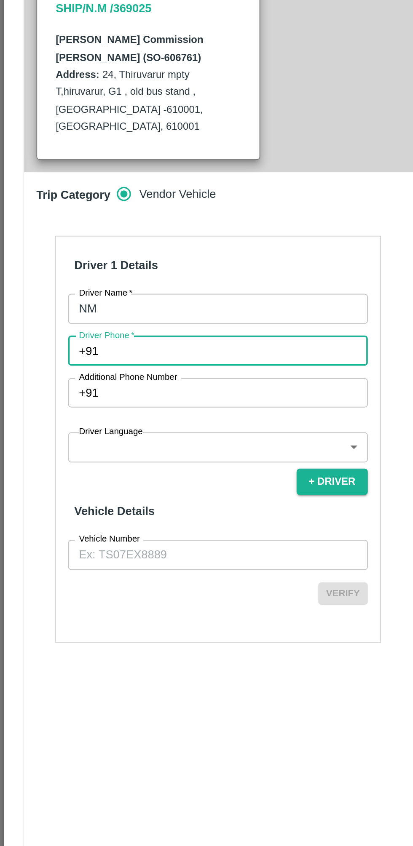
type input "6578934562"
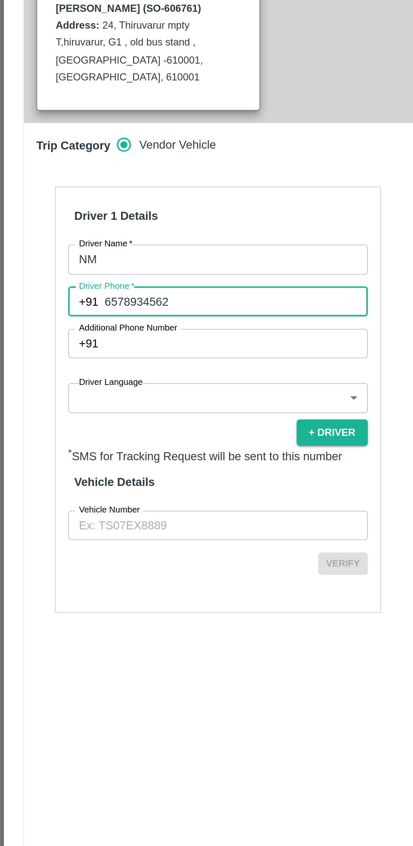
click at [156, 492] on body "Supply Chain Sales Orders FruitX Bangalore Add SO ID SO ID Start Date Start Dat…" at bounding box center [206, 423] width 413 height 846
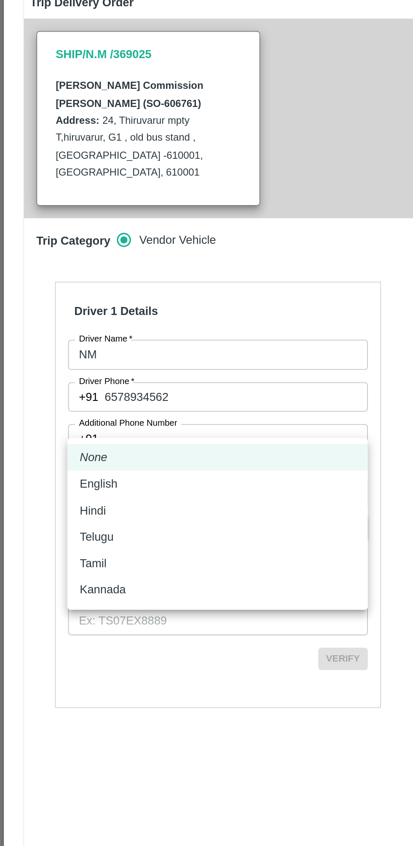
click at [97, 563] on div "Tamil" at bounding box center [118, 564] width 150 height 9
type input "ta"
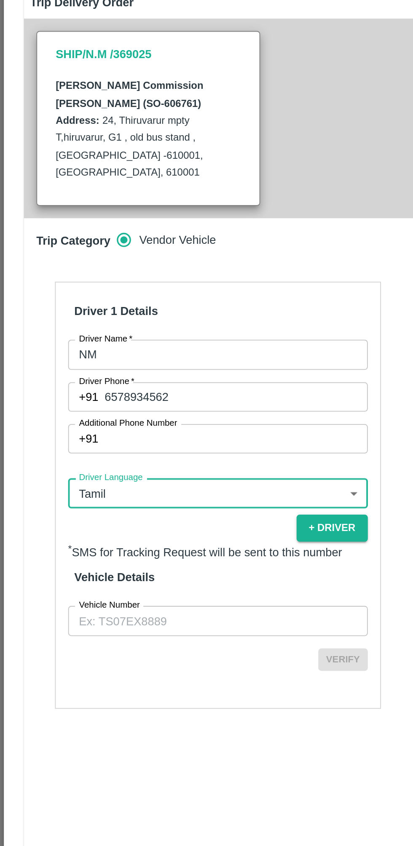
click at [133, 588] on input "Vehicle Number" at bounding box center [118, 596] width 163 height 16
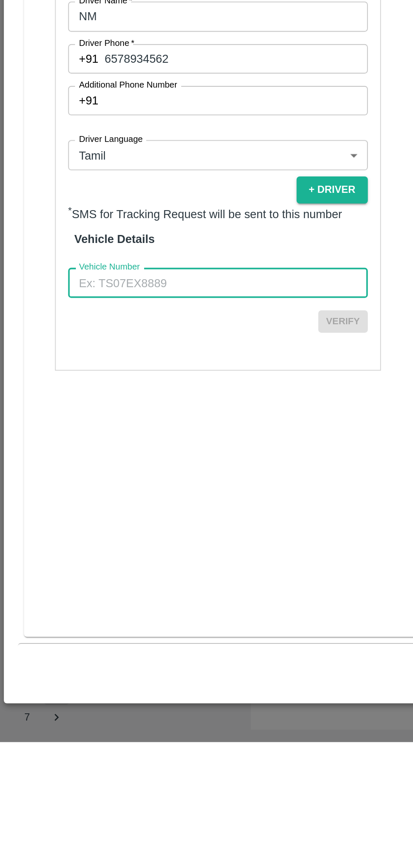
type input "TN06EY4587"
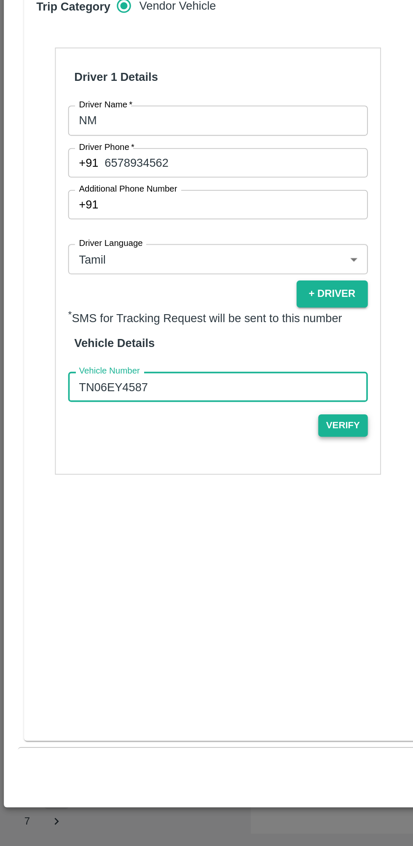
click at [193, 611] on button "Verify" at bounding box center [186, 617] width 27 height 12
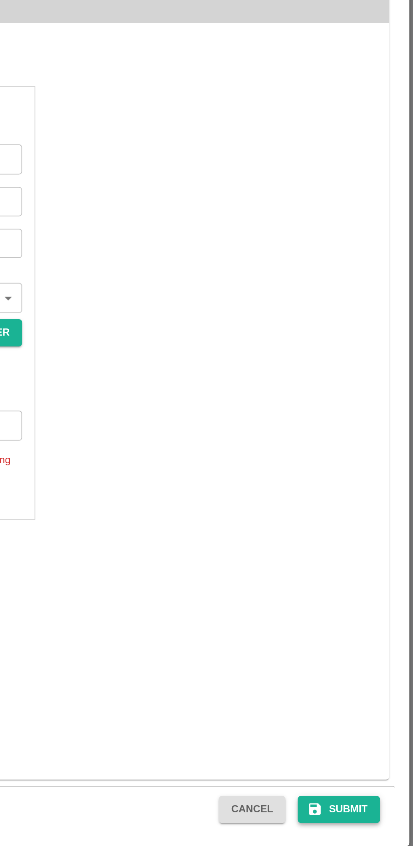
click at [376, 805] on button "Submit" at bounding box center [372, 805] width 45 height 15
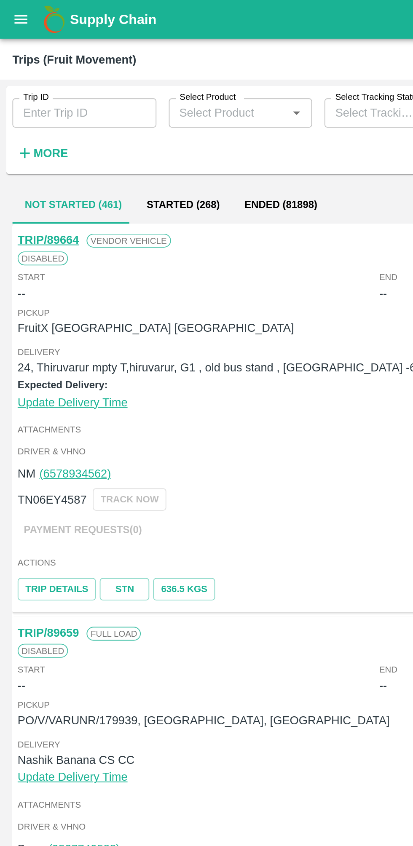
click at [13, 9] on icon "open drawer" at bounding box center [11, 10] width 9 height 9
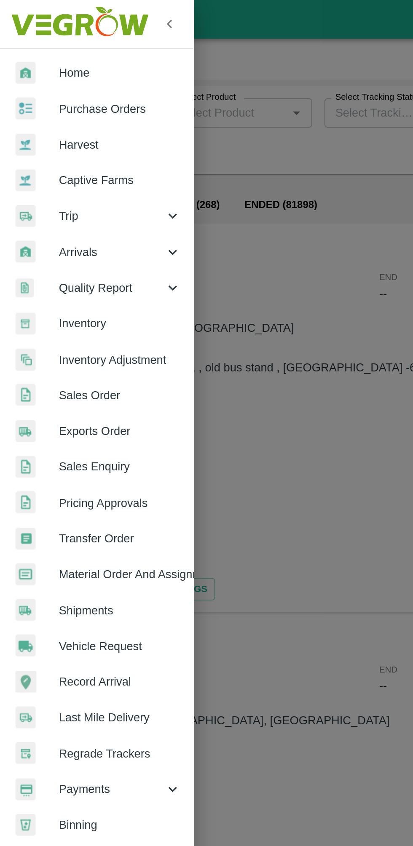
click at [75, 212] on span "Sales Order" at bounding box center [65, 215] width 67 height 9
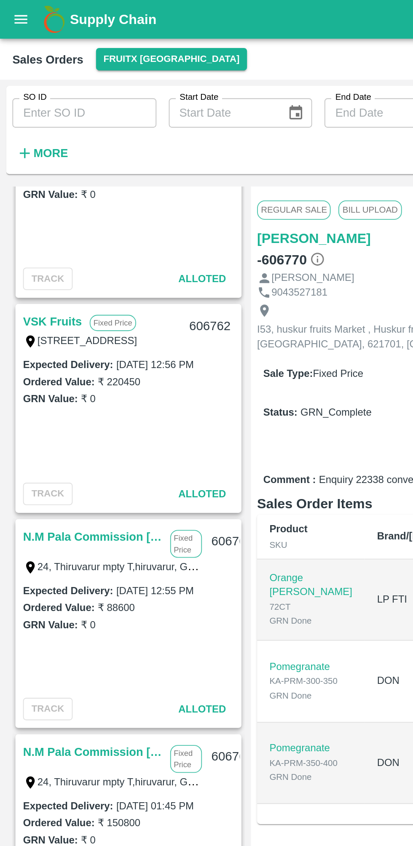
scroll to position [300, 0]
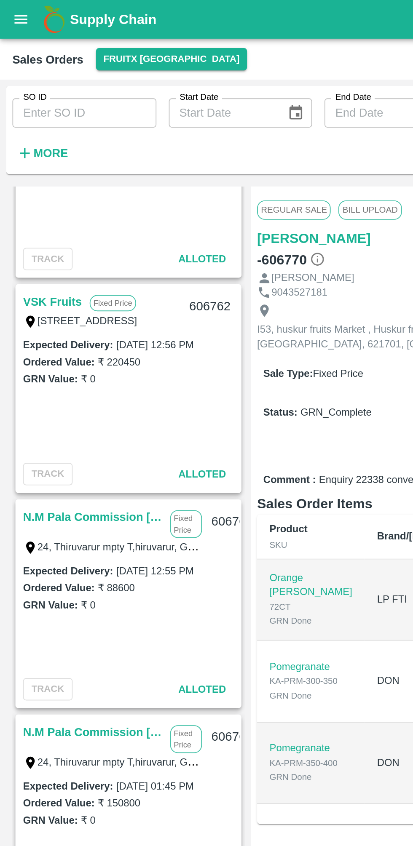
click at [66, 280] on link "N.M Pala Commission [PERSON_NAME]" at bounding box center [51, 281] width 76 height 11
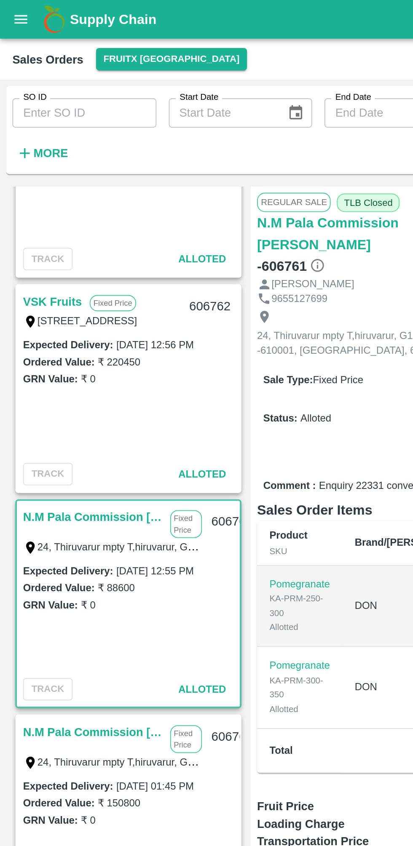
scroll to position [0, 53]
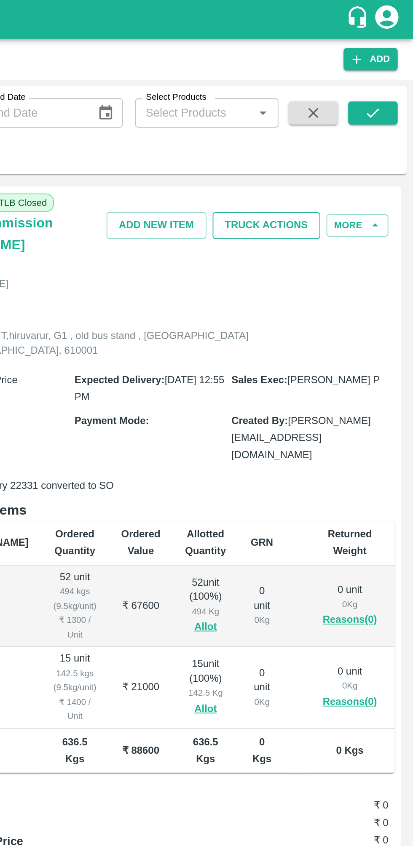
click at [351, 123] on button "Truck Actions" at bounding box center [333, 122] width 59 height 15
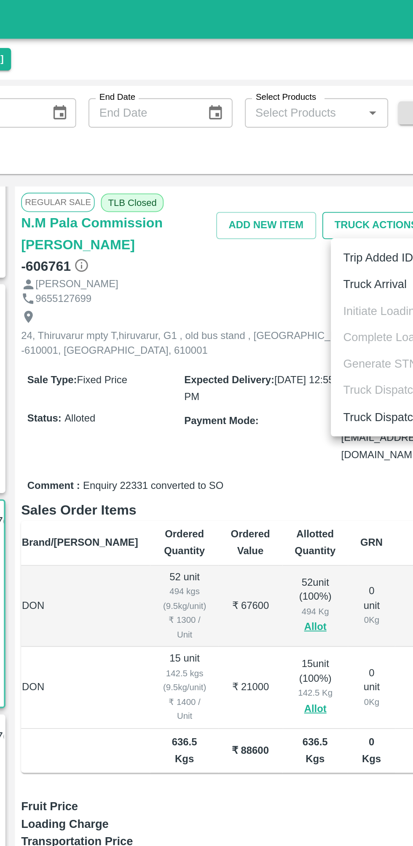
scroll to position [0, 0]
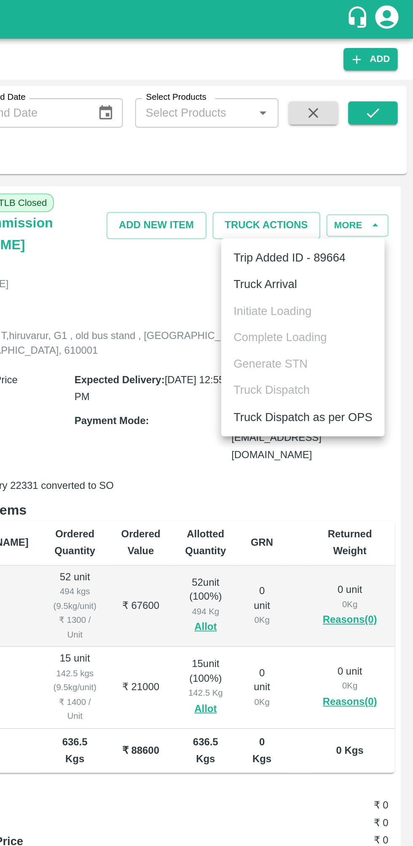
click at [361, 157] on li "Truck Arrival" at bounding box center [352, 154] width 89 height 14
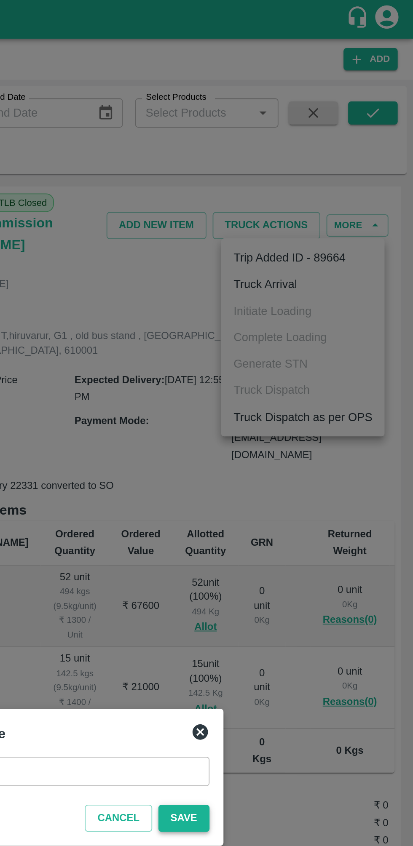
click at [296, 442] on button "Save" at bounding box center [288, 445] width 28 height 15
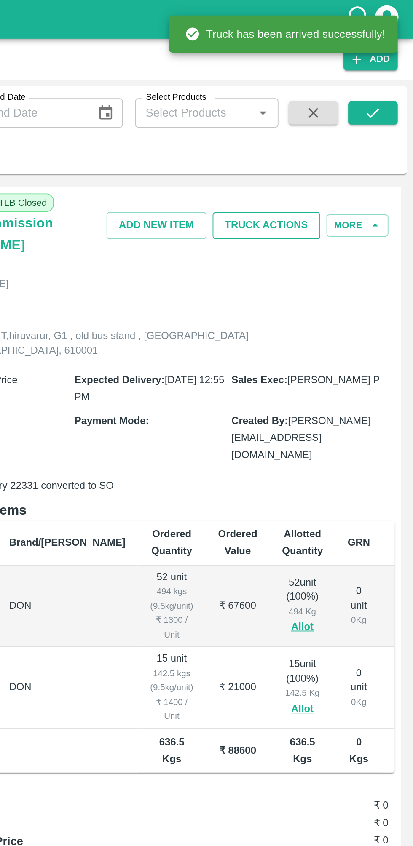
click at [350, 119] on button "Truck Actions" at bounding box center [333, 122] width 59 height 15
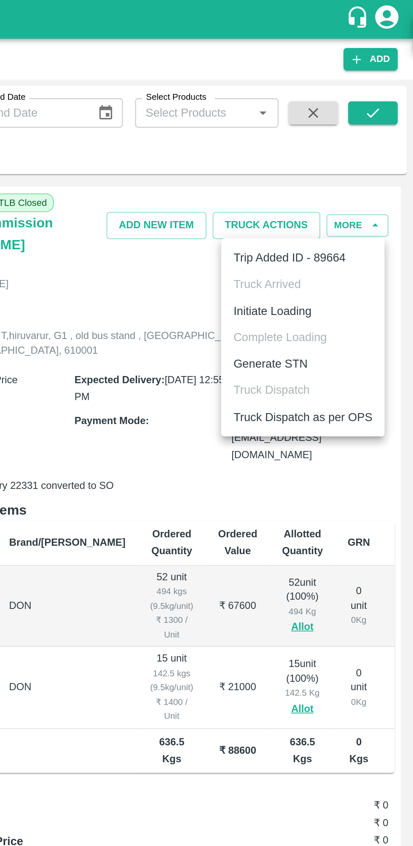
click at [361, 170] on li "Initiate Loading" at bounding box center [352, 169] width 89 height 14
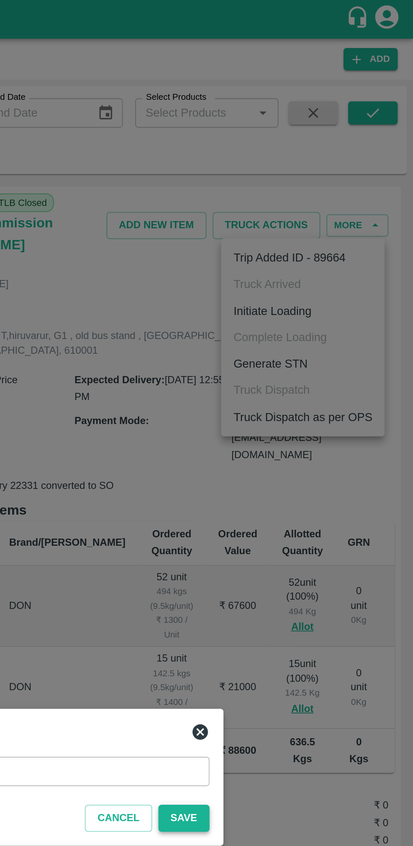
click at [289, 443] on button "Save" at bounding box center [288, 445] width 28 height 15
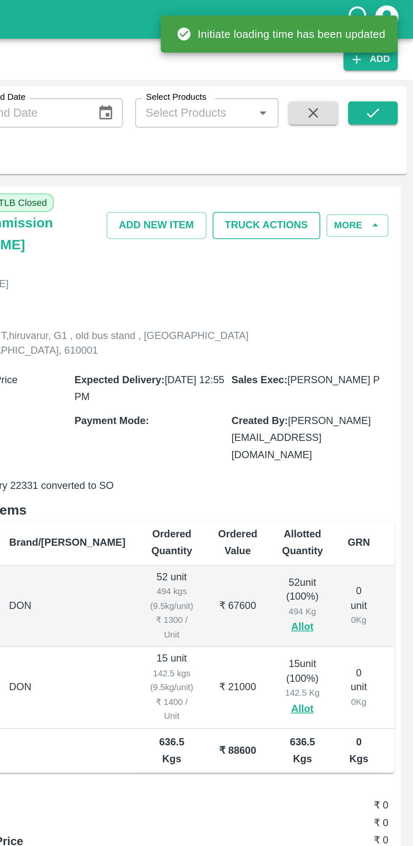
click at [351, 120] on button "Truck Actions" at bounding box center [333, 122] width 59 height 15
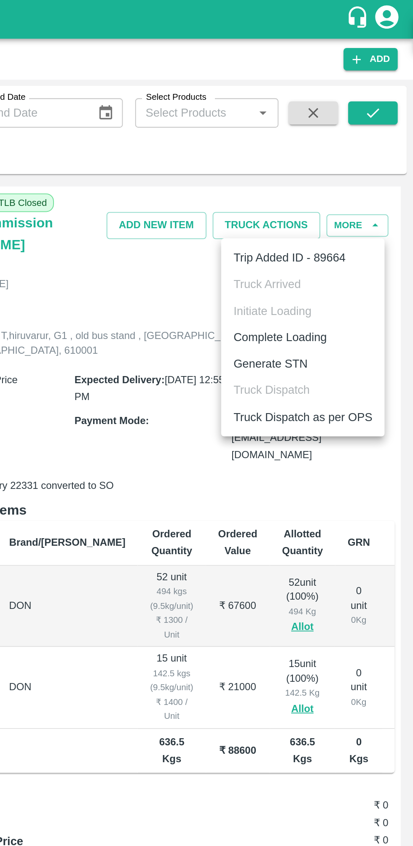
click at [374, 185] on li "Complete Loading" at bounding box center [352, 184] width 89 height 14
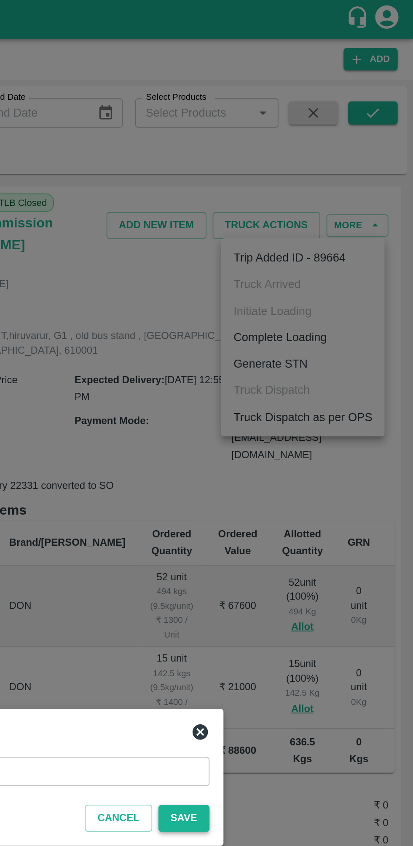
click at [291, 443] on button "Save" at bounding box center [288, 445] width 28 height 15
click at [300, 402] on icon at bounding box center [297, 399] width 10 height 10
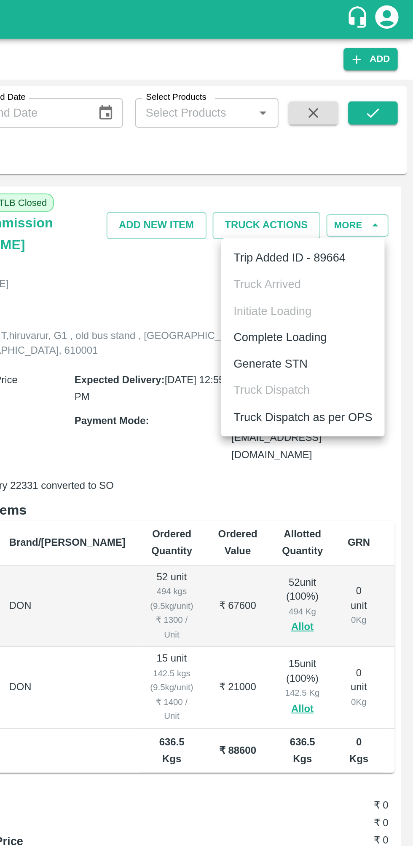
click at [368, 183] on li "Complete Loading" at bounding box center [352, 184] width 89 height 14
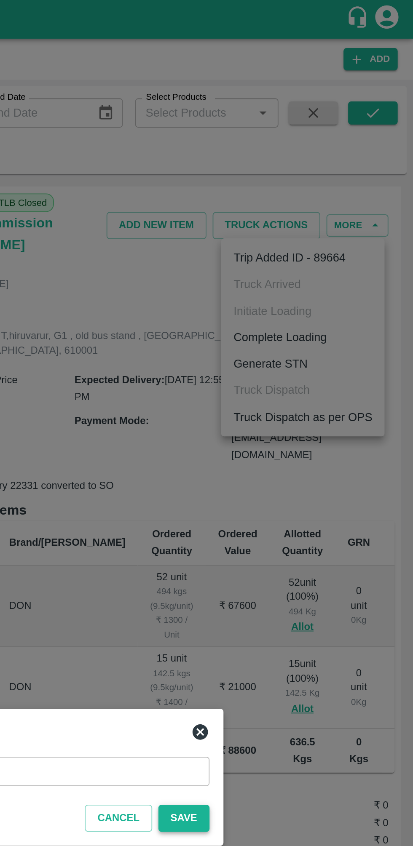
click at [289, 445] on button "Save" at bounding box center [288, 445] width 28 height 15
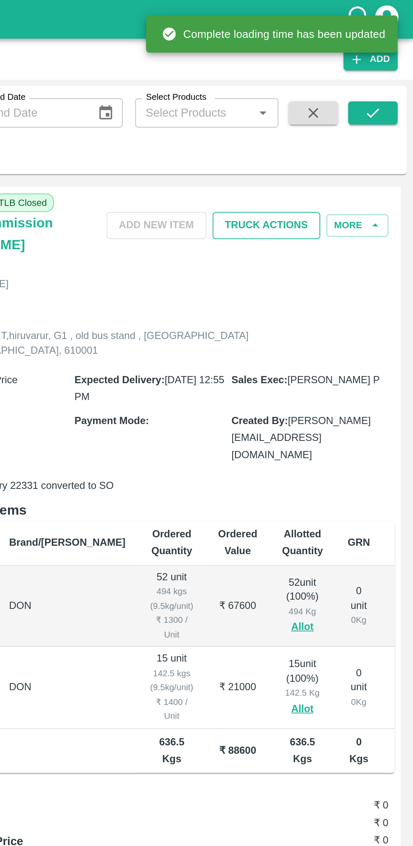
click at [353, 127] on button "Truck Actions" at bounding box center [333, 122] width 59 height 15
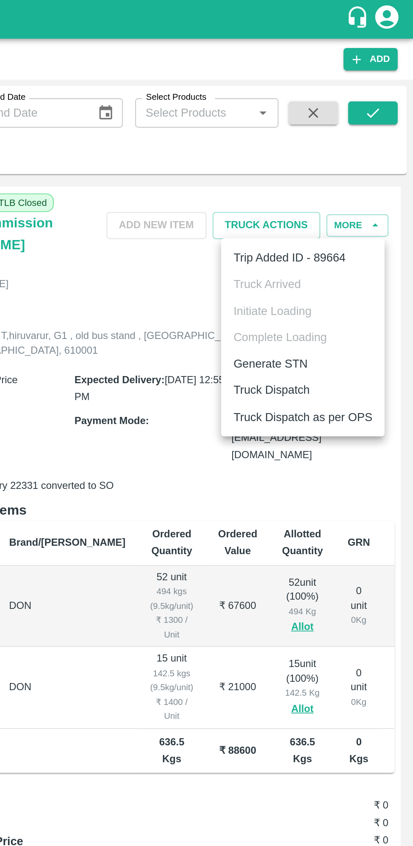
click at [366, 212] on li "Truck Dispatch" at bounding box center [352, 212] width 89 height 14
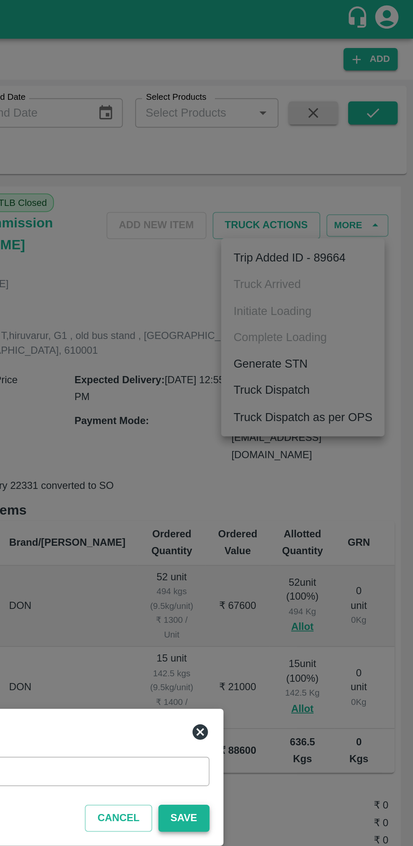
click at [290, 442] on button "Save" at bounding box center [288, 445] width 28 height 15
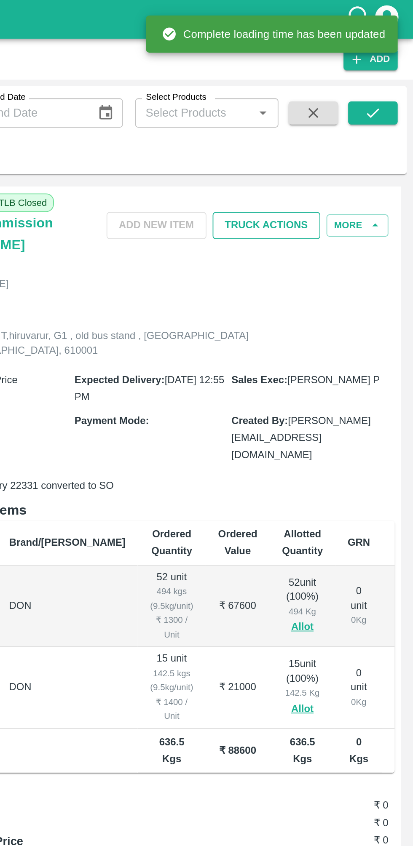
click at [354, 125] on button "Truck Actions" at bounding box center [333, 122] width 59 height 15
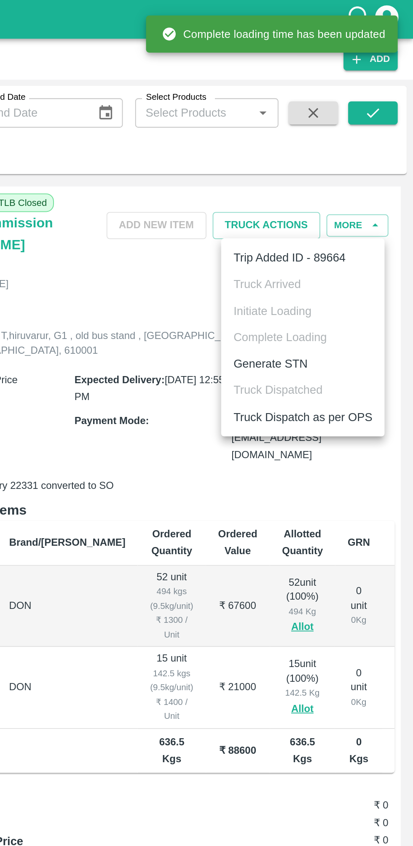
click at [377, 221] on li "Truck Dispatch as per OPS" at bounding box center [352, 227] width 89 height 14
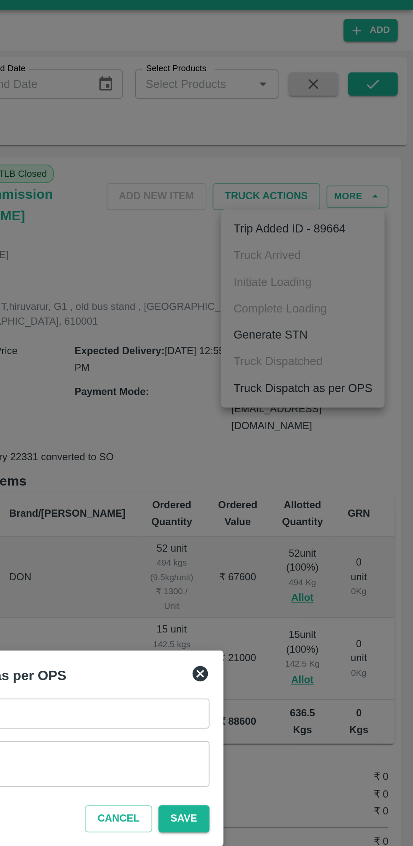
click at [265, 430] on textarea "Remarks   *" at bounding box center [206, 432] width 179 height 18
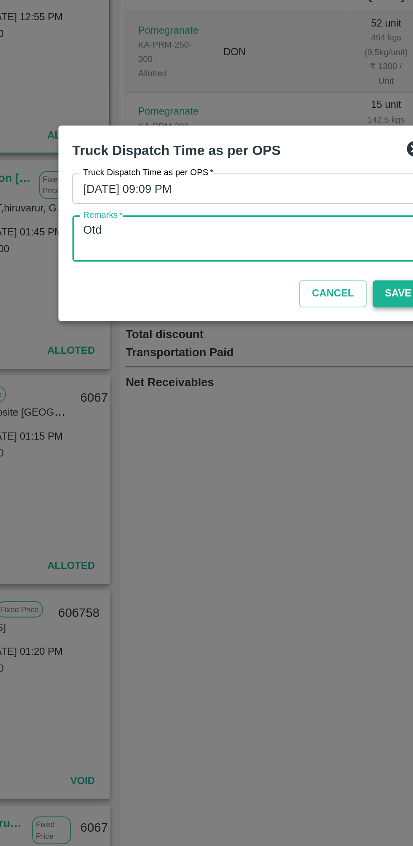
type textarea "Otd"
click at [283, 463] on button "Save" at bounding box center [288, 461] width 28 height 15
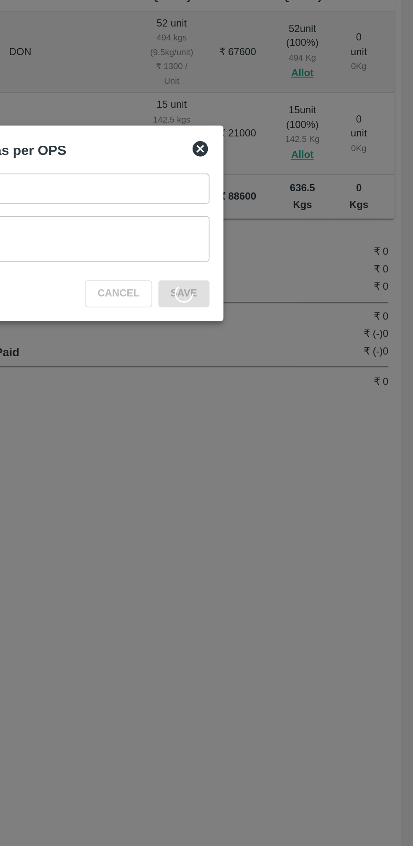
click at [300, 384] on icon at bounding box center [297, 382] width 8 height 8
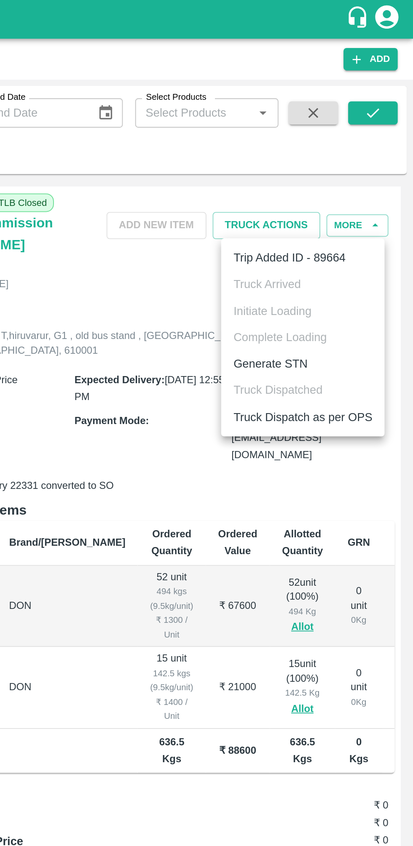
click at [349, 228] on li "Truck Dispatch as per OPS" at bounding box center [352, 227] width 89 height 14
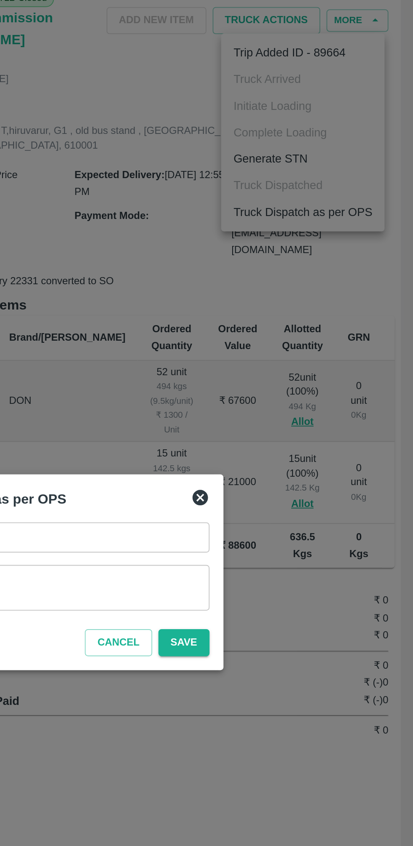
click at [286, 431] on textarea "Otd" at bounding box center [206, 432] width 179 height 18
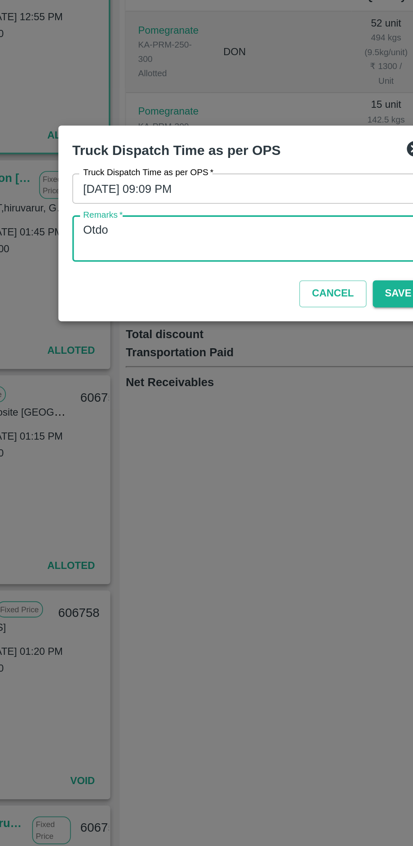
type textarea "Otd"
click at [283, 463] on button "Save" at bounding box center [288, 461] width 28 height 15
